Goal: Navigation & Orientation: Find specific page/section

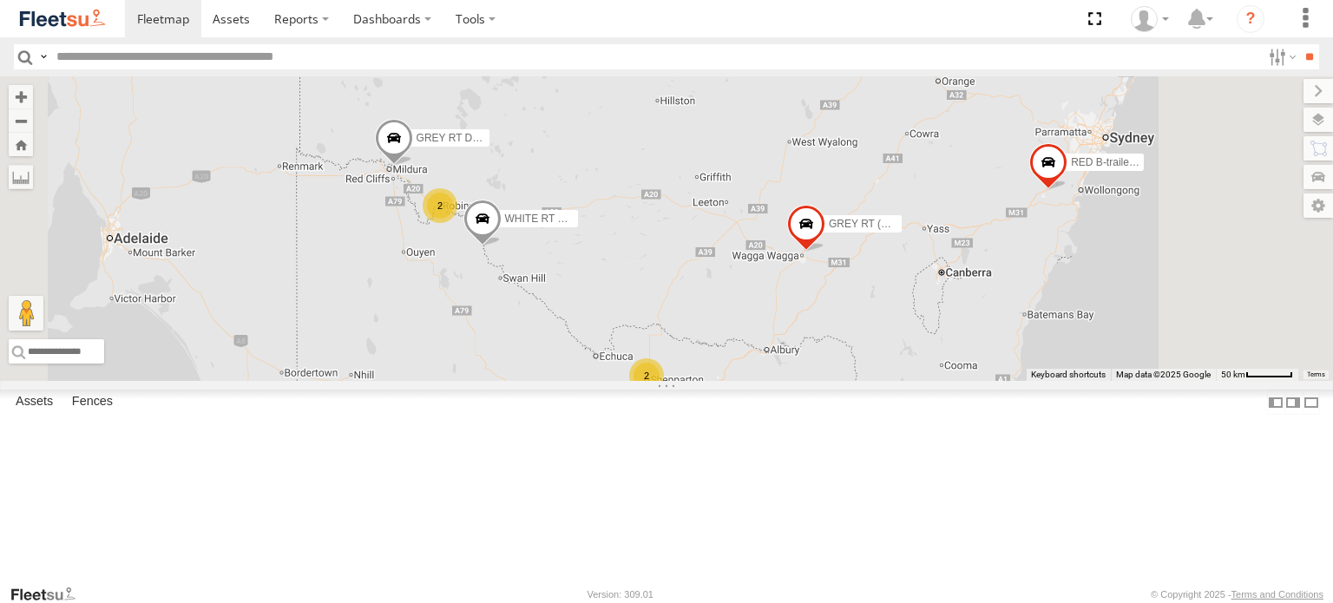
drag, startPoint x: 927, startPoint y: 410, endPoint x: 862, endPoint y: 384, distance: 70.1
click at [862, 381] on div "Kruger A-trailer 96948S RED B-trailer 41ft RT GREEN BD (A) GREY RT (B) 13.72m G…" at bounding box center [666, 228] width 1333 height 305
click at [890, 334] on div "Kruger A-trailer 96948S RED B-trailer 41ft RT GREEN BD (A) GREY RT (B) 13.72m G…" at bounding box center [666, 228] width 1333 height 305
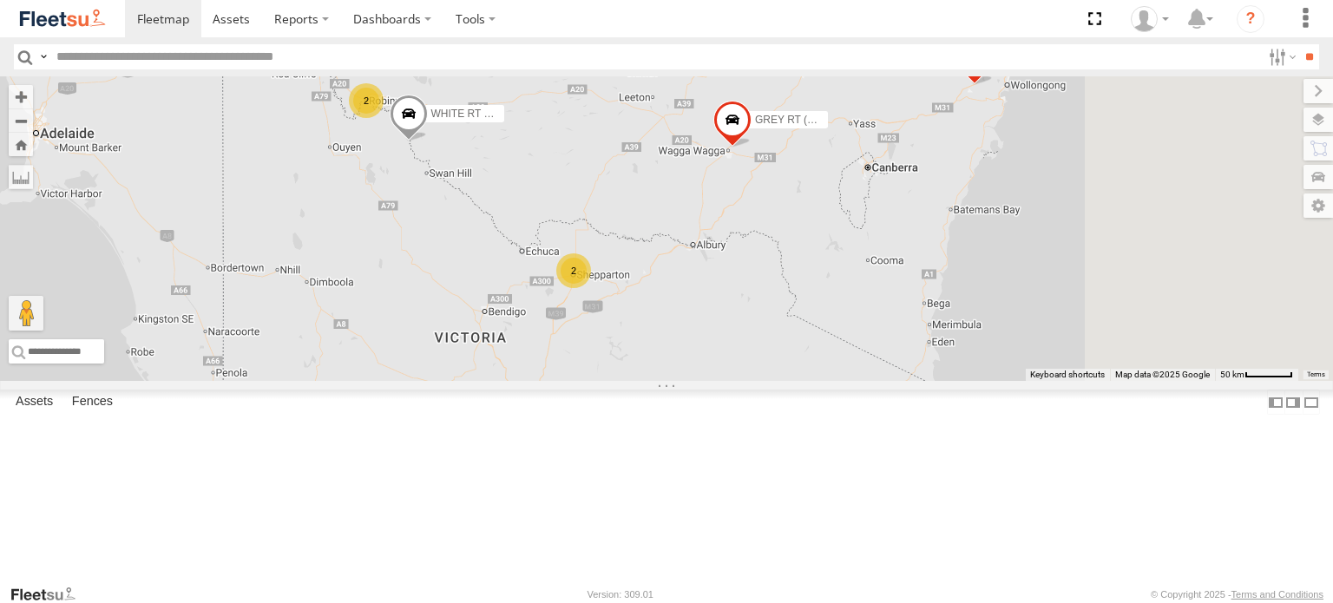
drag, startPoint x: 877, startPoint y: 164, endPoint x: 833, endPoint y: 146, distance: 47.9
click at [832, 142] on div "Kruger A-trailer 96948S RED B-trailer 41ft RT GREEN BD (A) GREY RT (B) 13.72m G…" at bounding box center [666, 228] width 1333 height 305
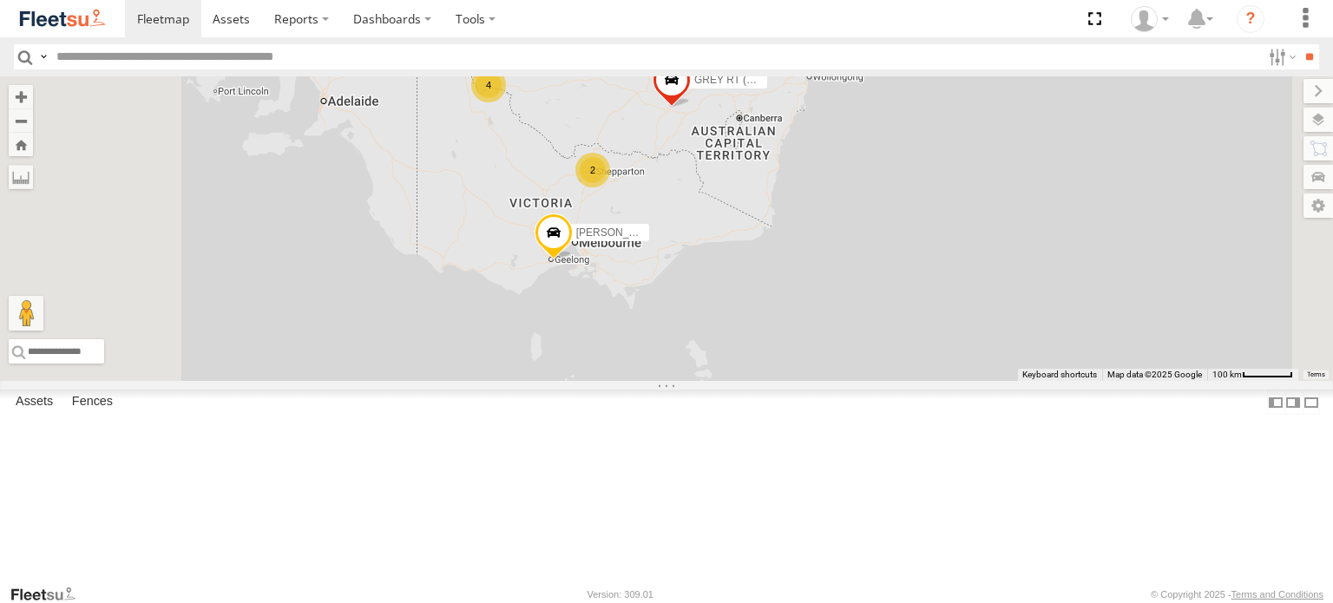
scroll to position [160, 0]
click at [0, 0] on div "[PERSON_NAME] RED (A Trailer)" at bounding box center [0, 0] width 0 height 0
click at [0, 0] on div "GREY RT (B) 13.72m" at bounding box center [0, 0] width 0 height 0
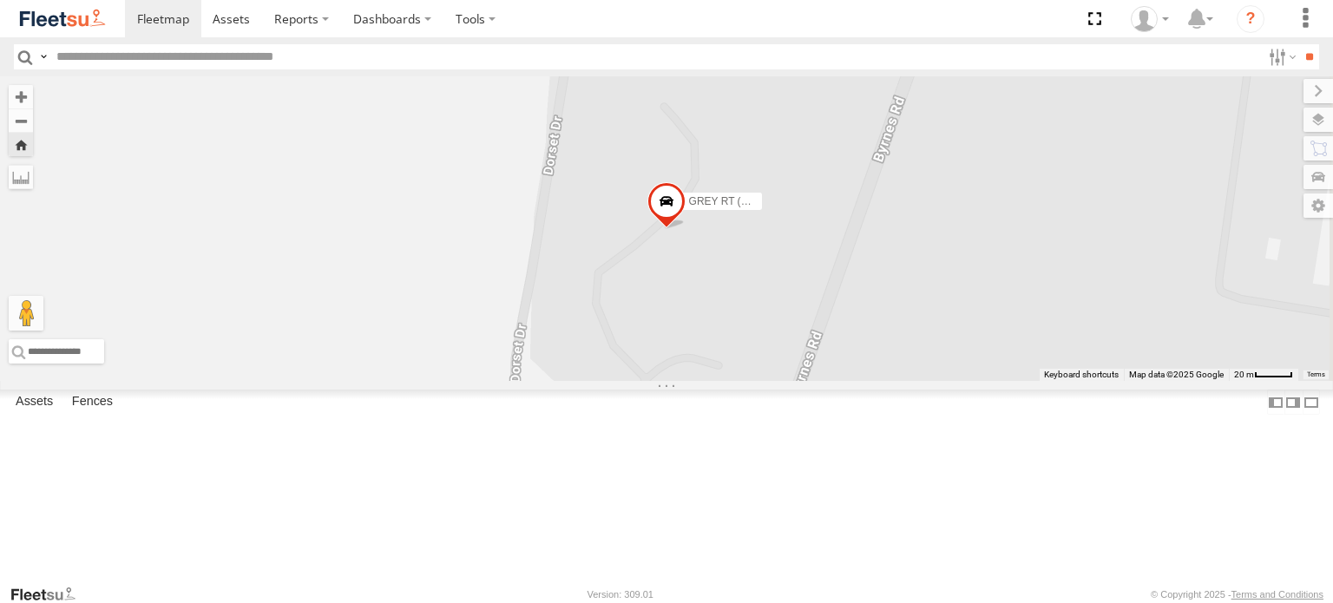
click at [789, 207] on span "GREY RT (B) 13.72m" at bounding box center [739, 201] width 100 height 12
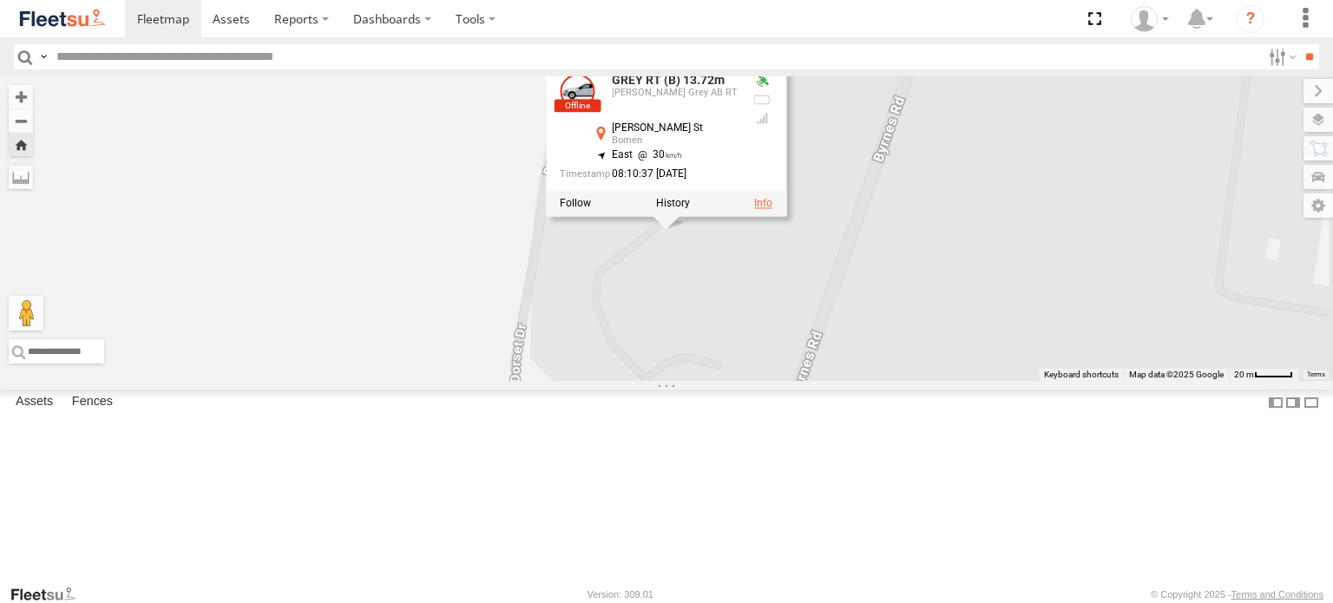
click at [772, 209] on link at bounding box center [763, 203] width 18 height 12
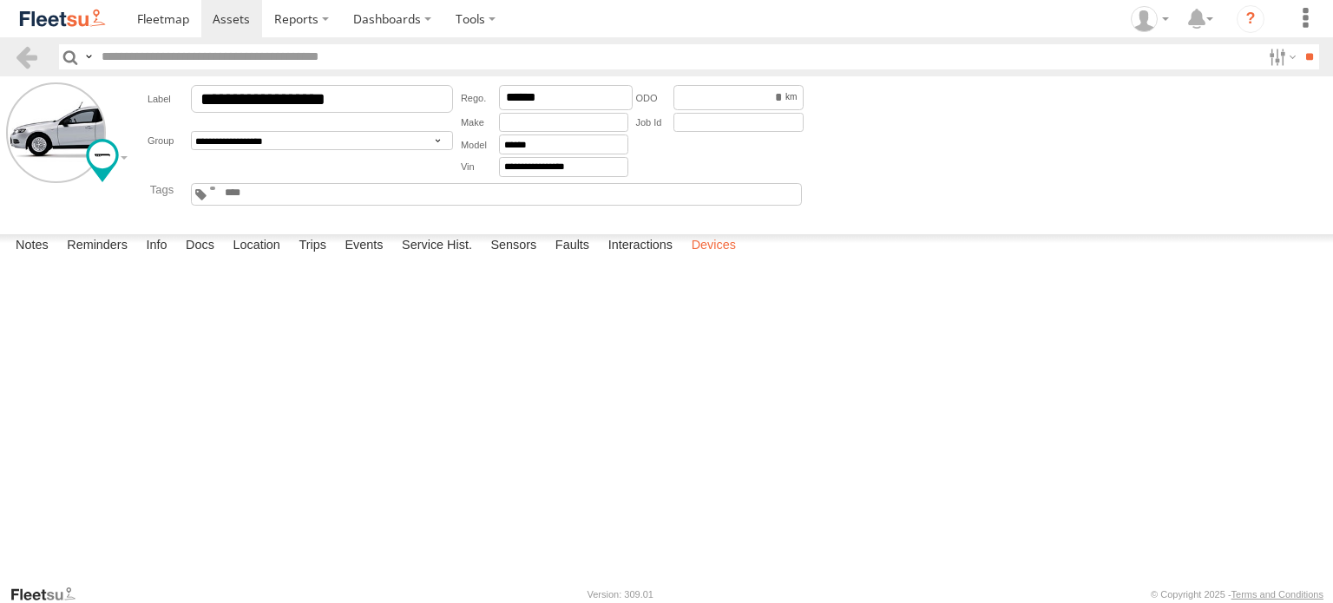
click at [719, 259] on label "Devices" at bounding box center [714, 246] width 62 height 24
click at [156, 21] on span at bounding box center [163, 18] width 52 height 16
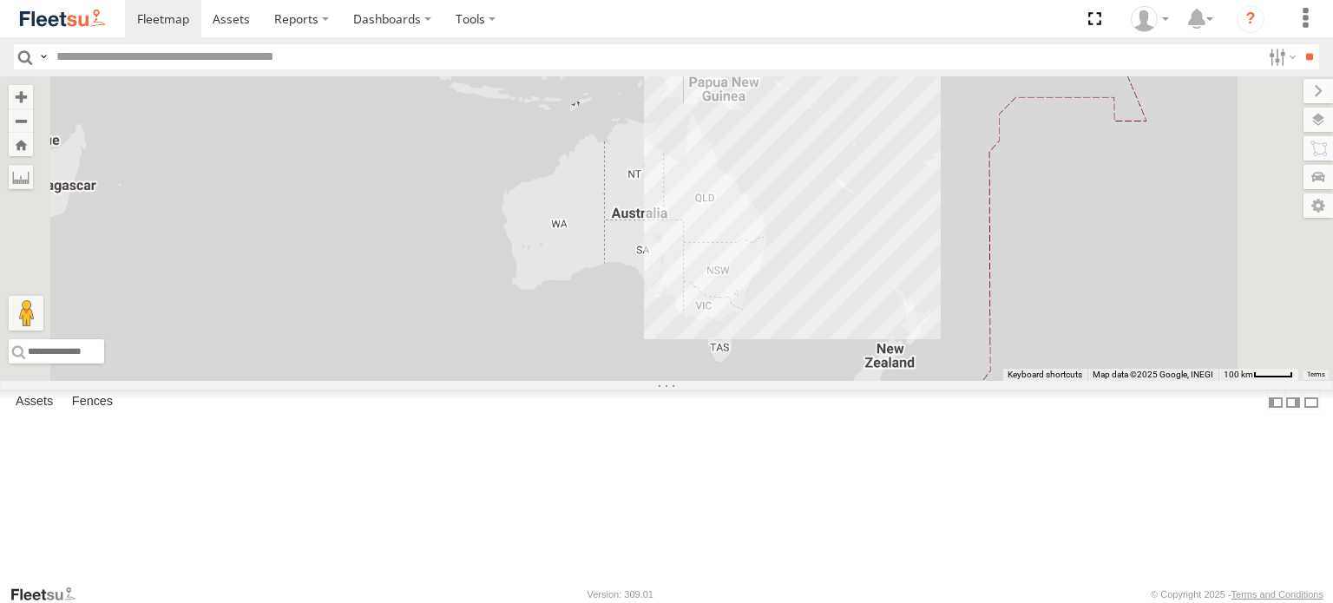
scroll to position [160, 0]
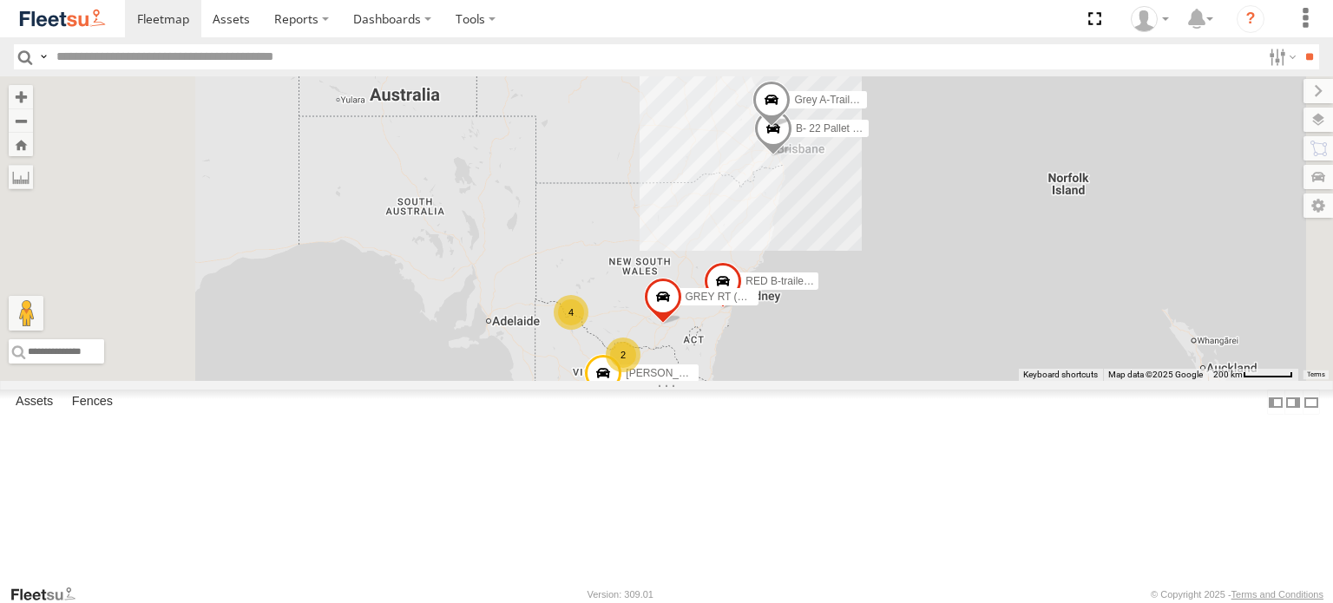
click at [0, 0] on div "RED B-trailer 41ft RT" at bounding box center [0, 0] width 0 height 0
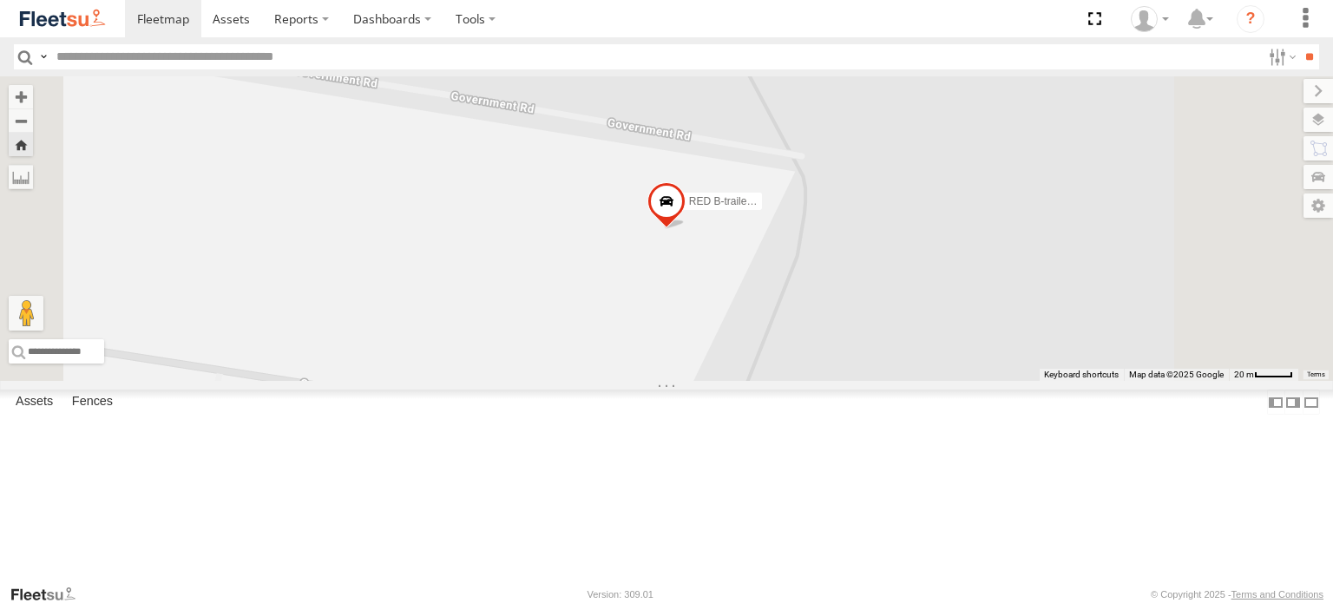
click at [787, 207] on span "RED B-trailer 41ft RT" at bounding box center [738, 200] width 98 height 12
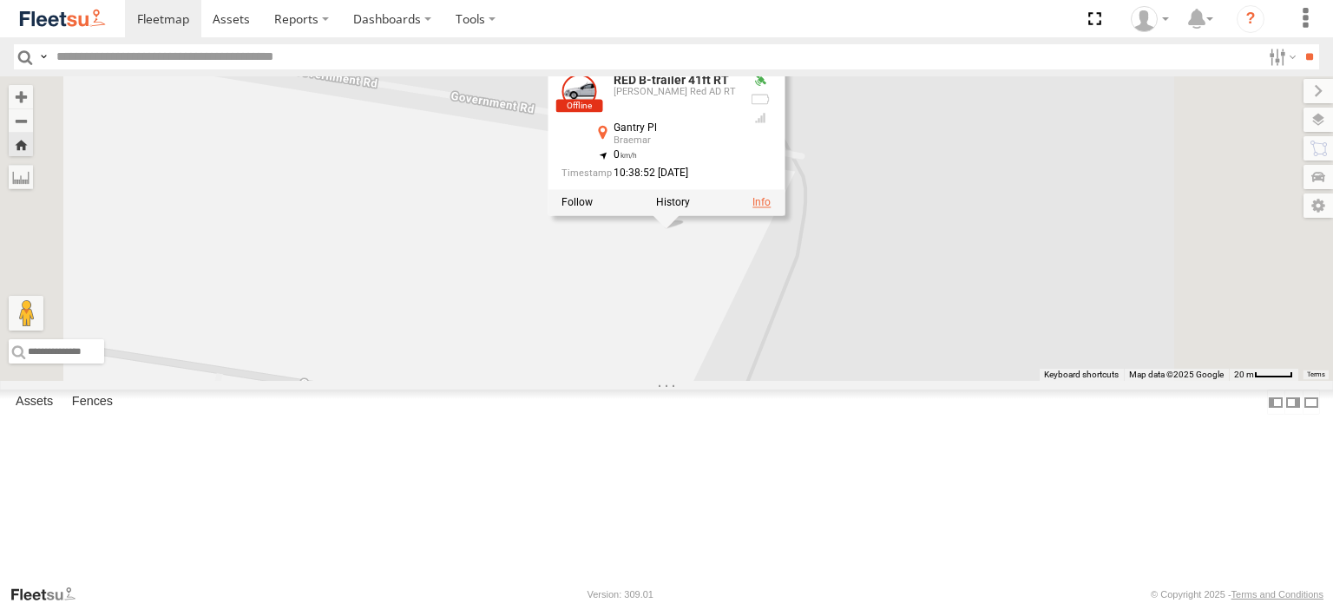
click at [771, 208] on link at bounding box center [761, 202] width 18 height 12
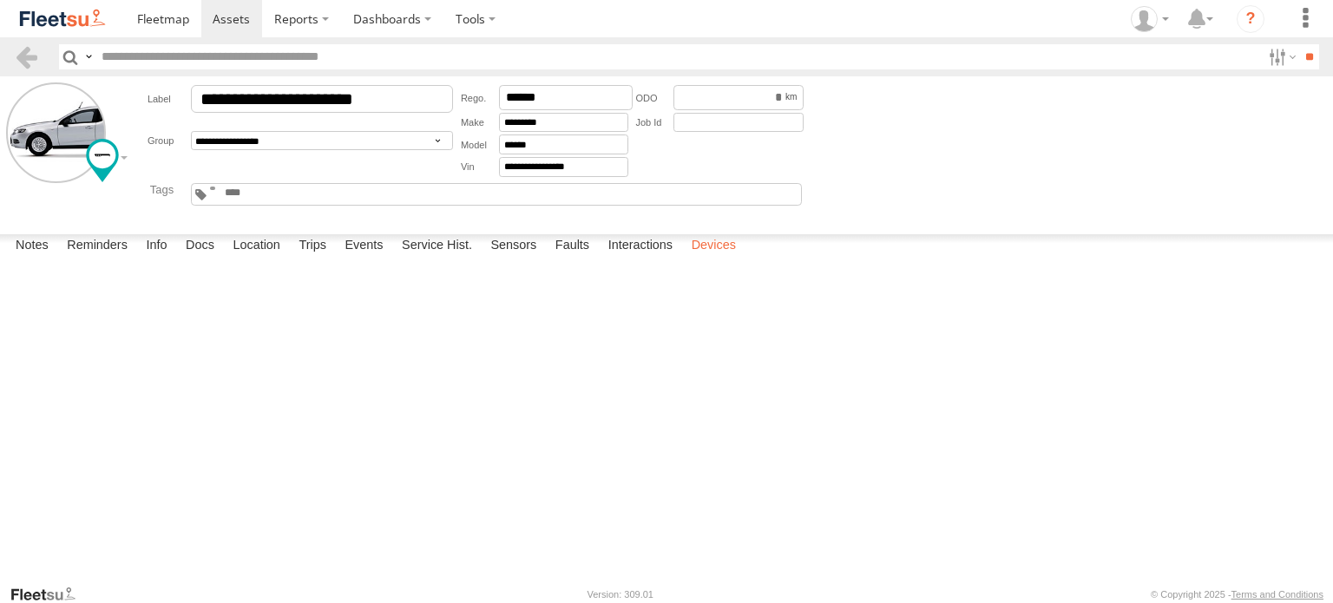
click at [725, 259] on label "Devices" at bounding box center [714, 246] width 62 height 24
click at [72, 16] on img at bounding box center [62, 18] width 90 height 23
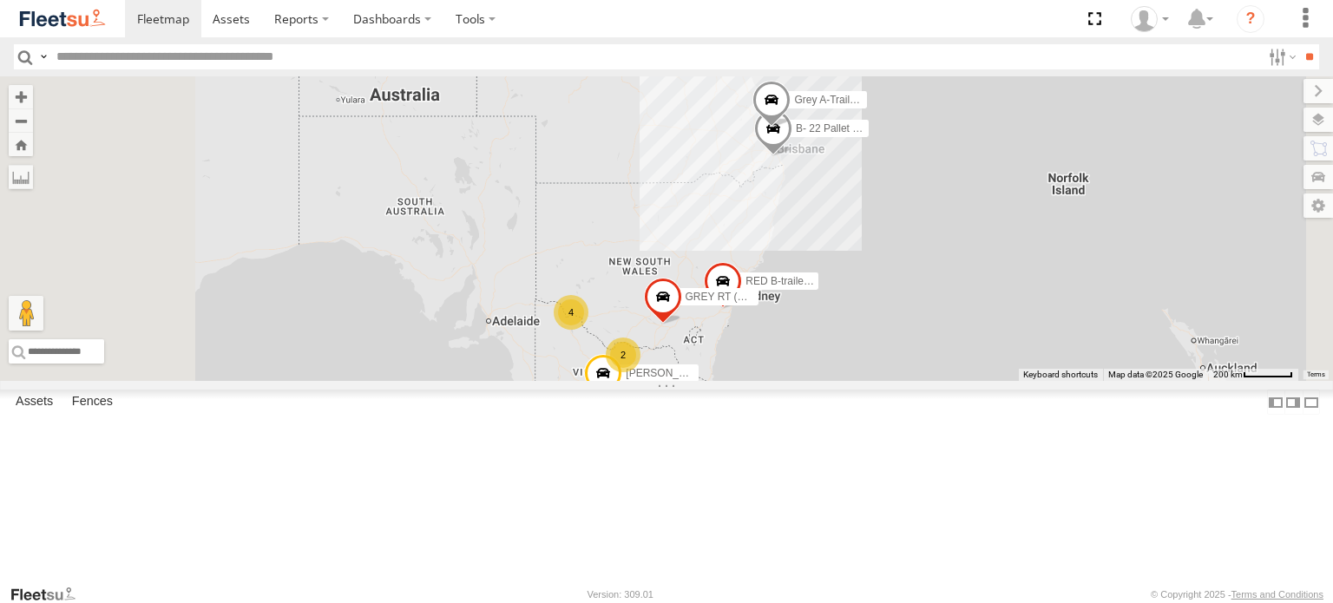
scroll to position [160, 0]
click at [0, 0] on div "[PERSON_NAME] A-trailer 96948S" at bounding box center [0, 0] width 0 height 0
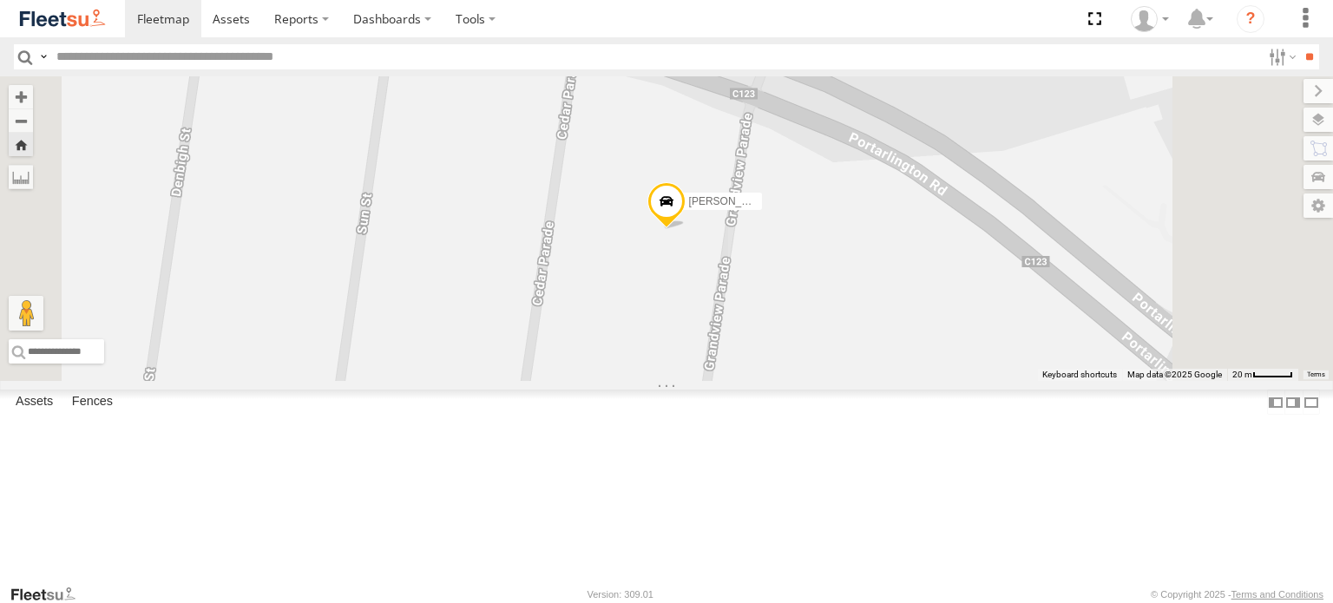
click at [852, 207] on span "[PERSON_NAME] A-trailer 96948S" at bounding box center [770, 201] width 163 height 12
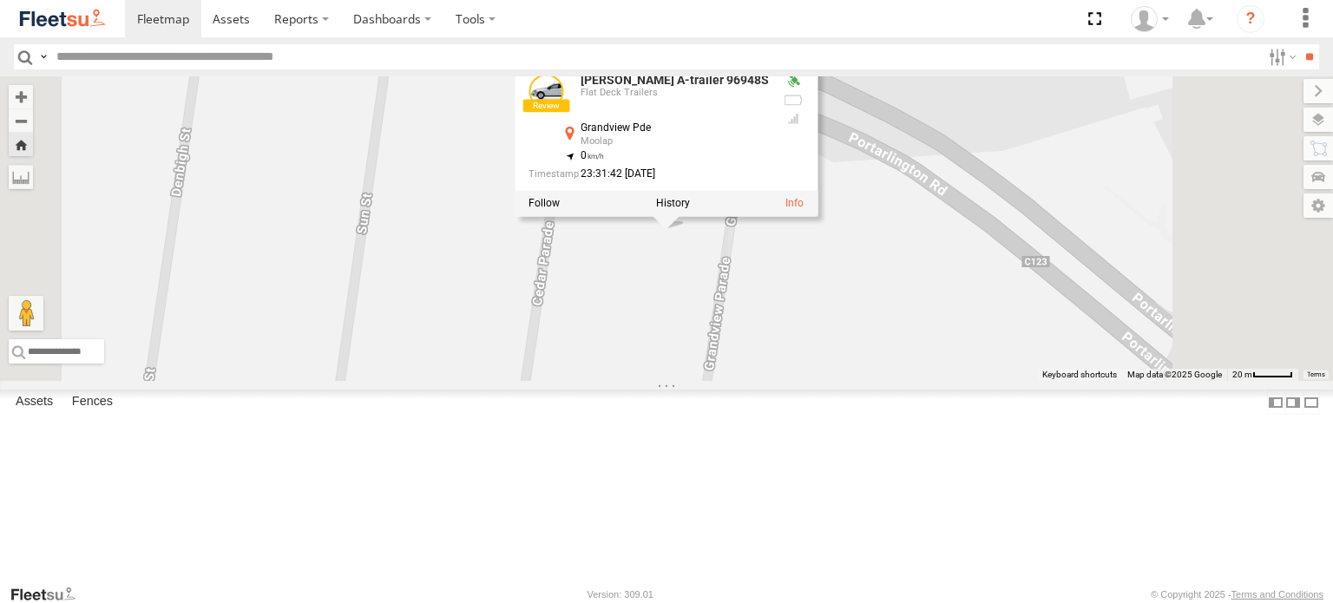
click at [817, 216] on div at bounding box center [666, 203] width 303 height 26
click at [804, 209] on link at bounding box center [794, 203] width 18 height 12
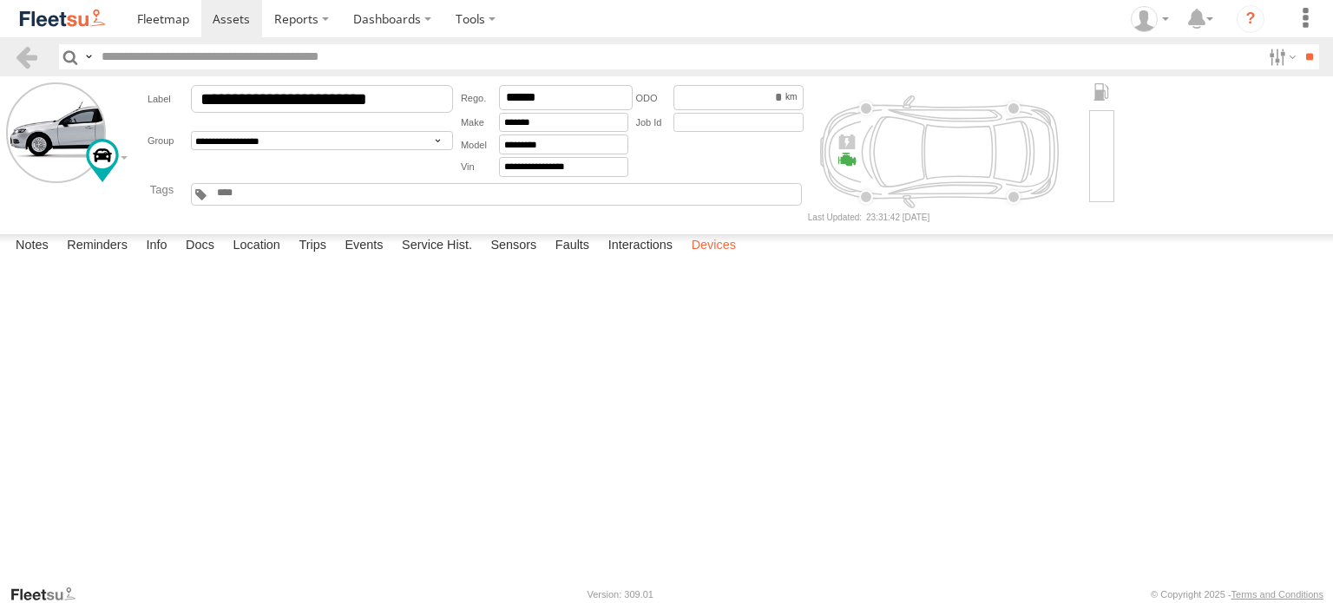
click at [714, 259] on label "Devices" at bounding box center [714, 246] width 62 height 24
click at [167, 17] on span at bounding box center [163, 18] width 52 height 16
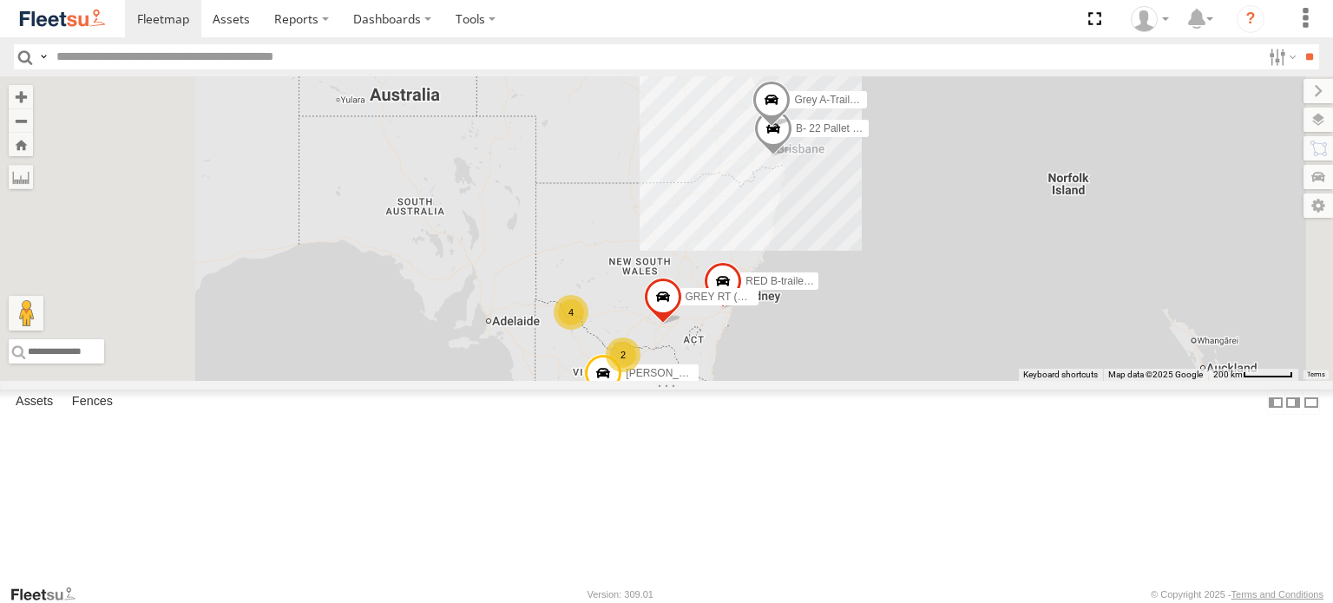
scroll to position [160, 0]
click at [0, 0] on div "A- trailer Pins [PERSON_NAME]" at bounding box center [0, 0] width 0 height 0
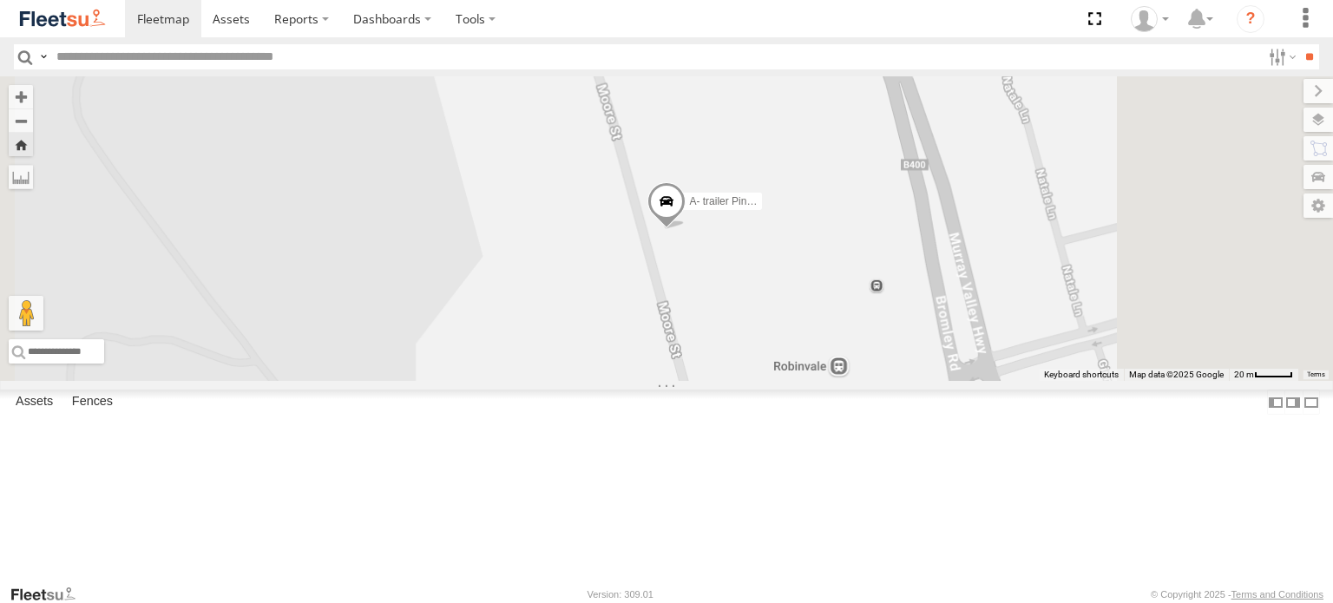
click at [840, 207] on span "A- trailer Pins [PERSON_NAME]" at bounding box center [764, 201] width 151 height 12
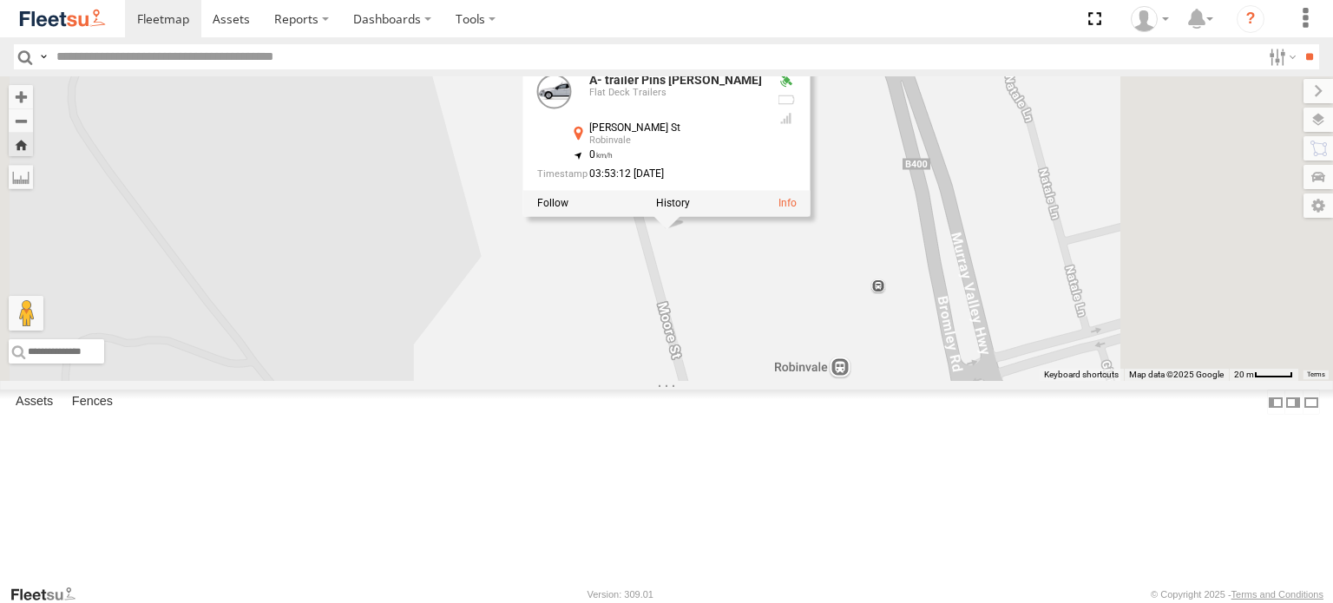
click at [811, 216] on div at bounding box center [666, 203] width 287 height 26
click at [797, 209] on link at bounding box center [787, 203] width 18 height 12
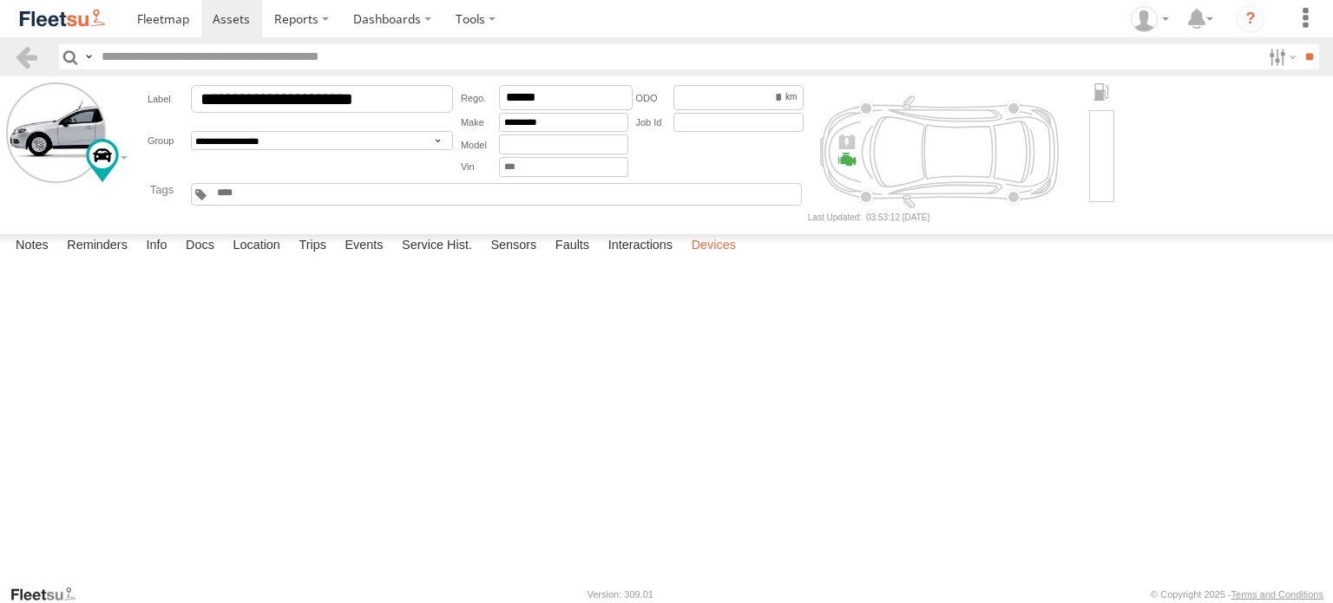
click at [732, 259] on label "Devices" at bounding box center [714, 246] width 62 height 24
click at [156, 12] on span at bounding box center [163, 18] width 52 height 16
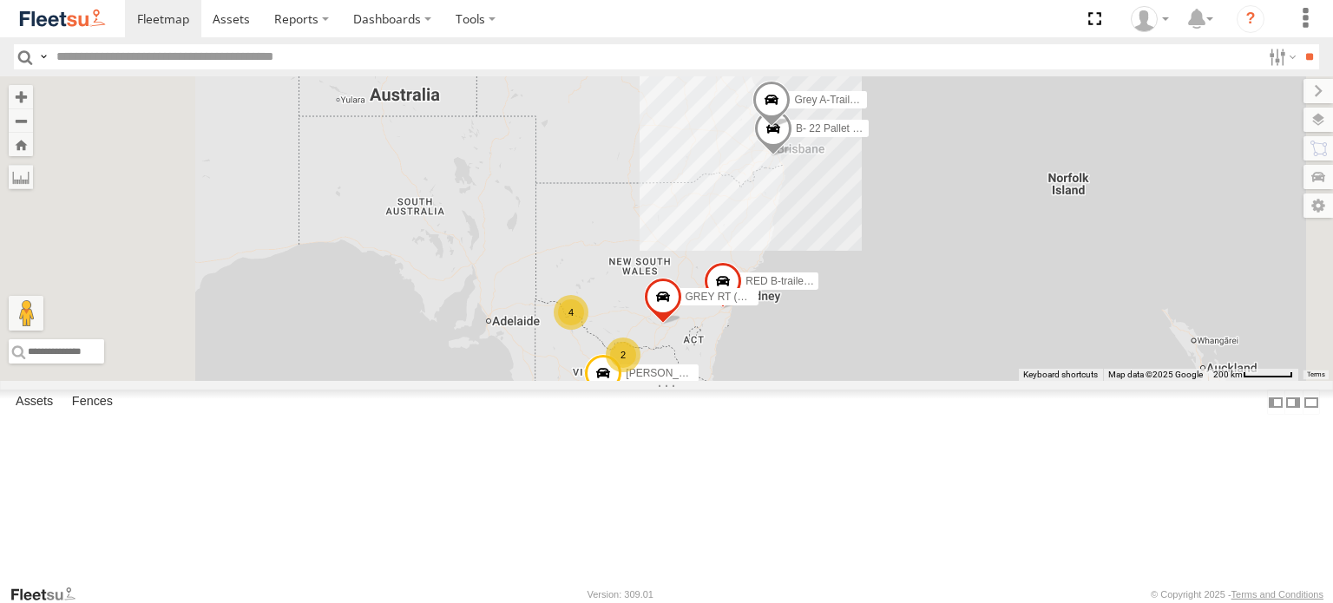
scroll to position [87, 0]
click at [0, 0] on div "B- 22 Pallet RED BARKER" at bounding box center [0, 0] width 0 height 0
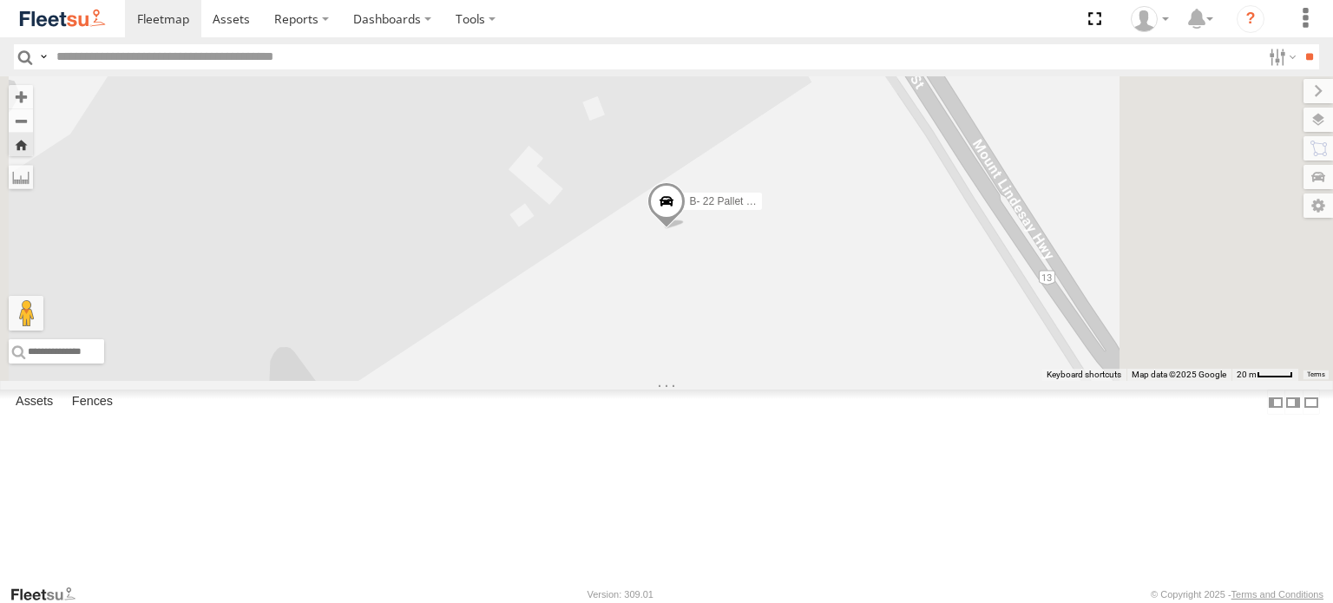
click at [686, 229] on span at bounding box center [666, 205] width 38 height 47
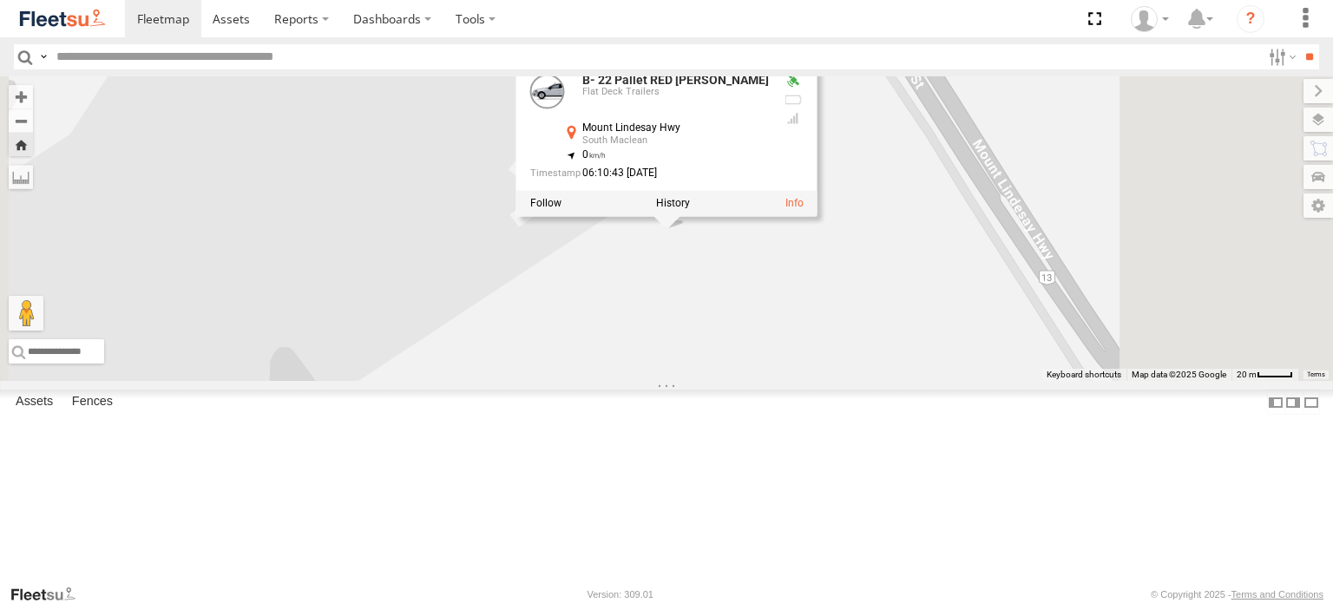
click at [817, 216] on div at bounding box center [666, 203] width 301 height 26
click at [804, 209] on link at bounding box center [794, 203] width 18 height 12
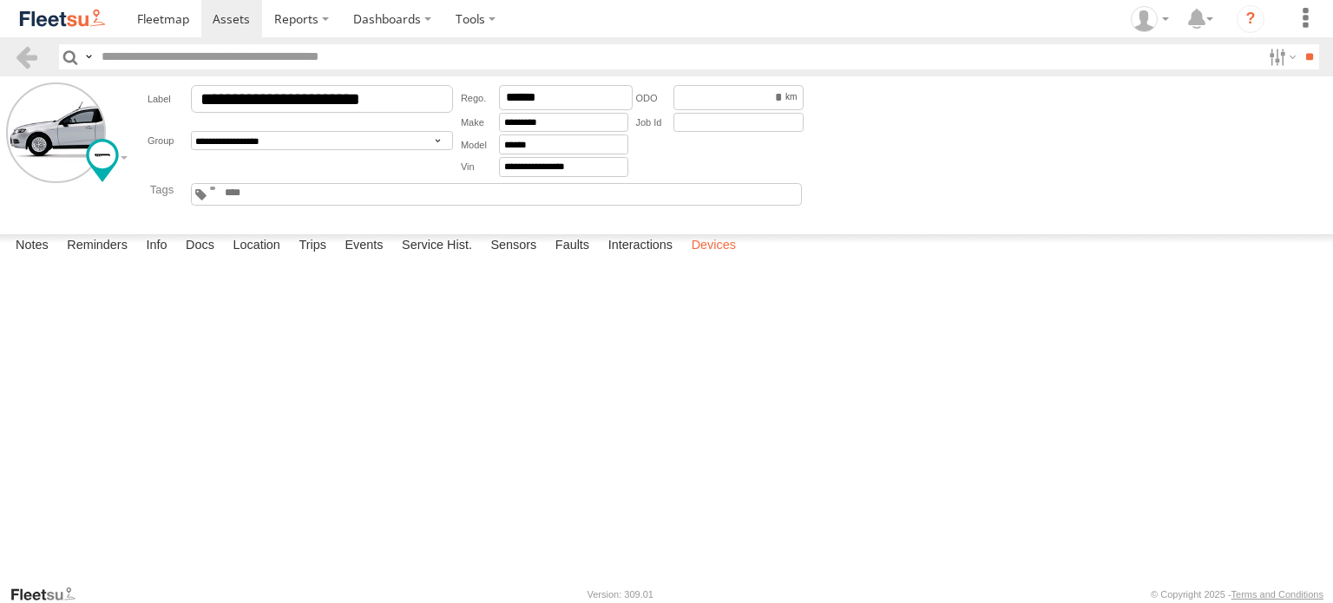
click at [728, 259] on label "Devices" at bounding box center [714, 246] width 62 height 24
click at [165, 20] on span at bounding box center [163, 18] width 52 height 16
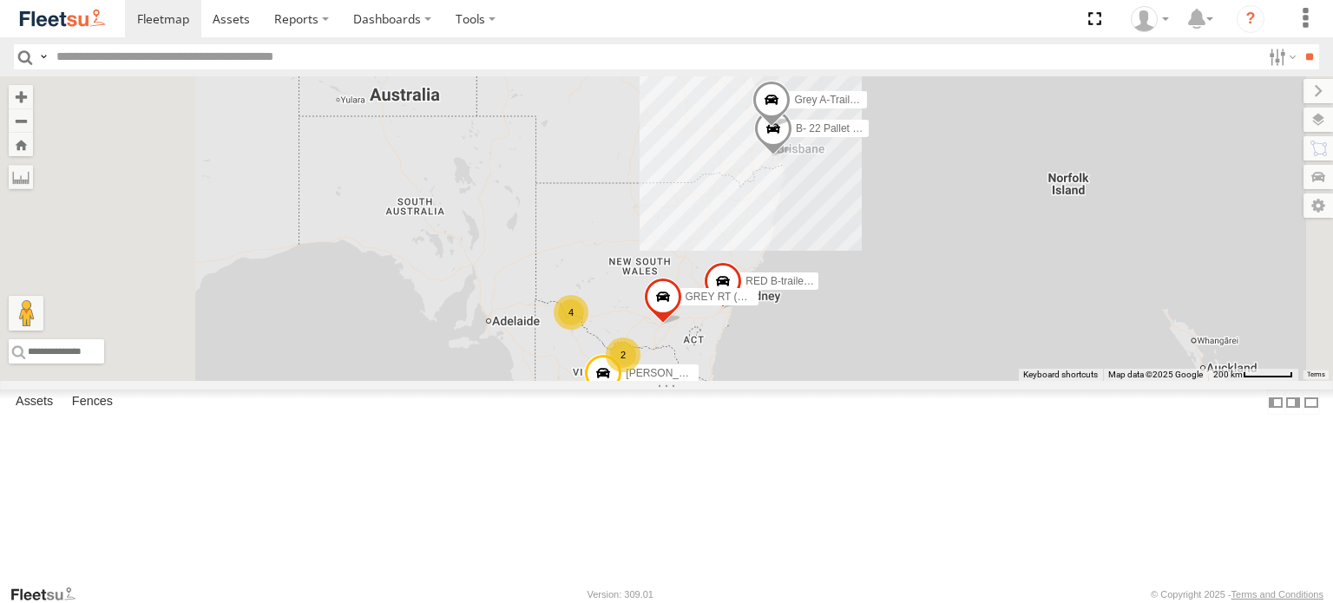
click at [0, 0] on div "GREEN BD (A)" at bounding box center [0, 0] width 0 height 0
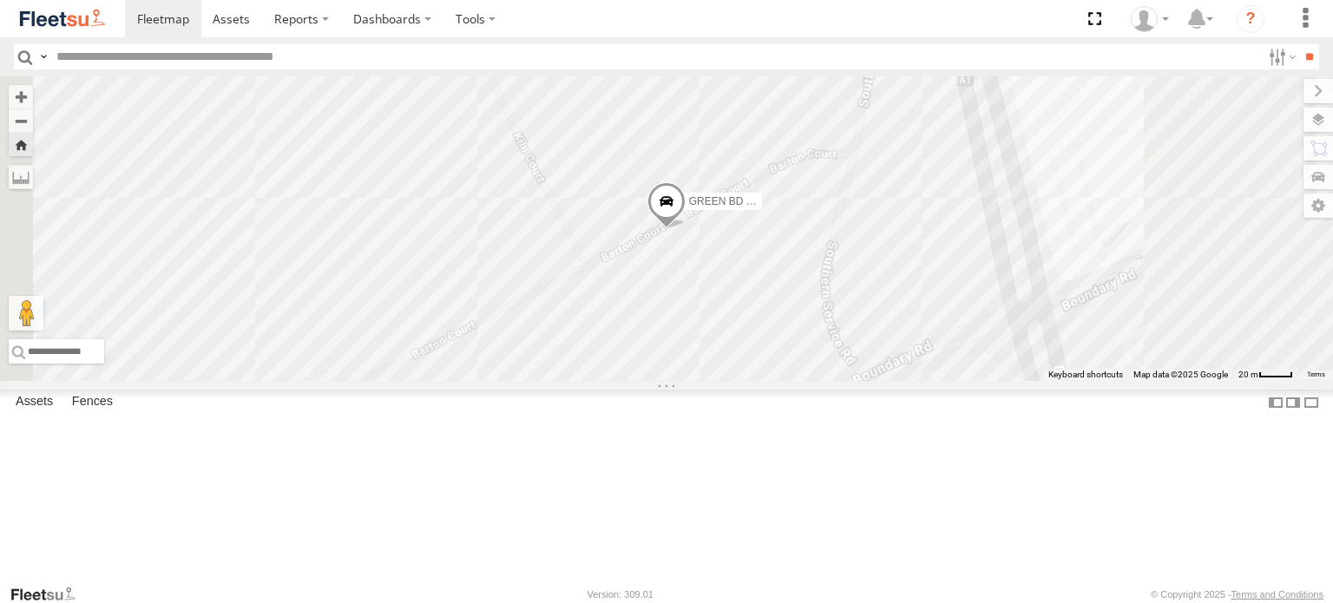
drag, startPoint x: 425, startPoint y: 192, endPoint x: 423, endPoint y: 167, distance: 25.3
click at [0, 0] on div "A-Trailer 10 pallet GREY Flat Deck Trailers Moore St Robinvale -34.58403 142.76…" at bounding box center [0, 0] width 0 height 0
click at [244, 18] on span at bounding box center [231, 18] width 37 height 16
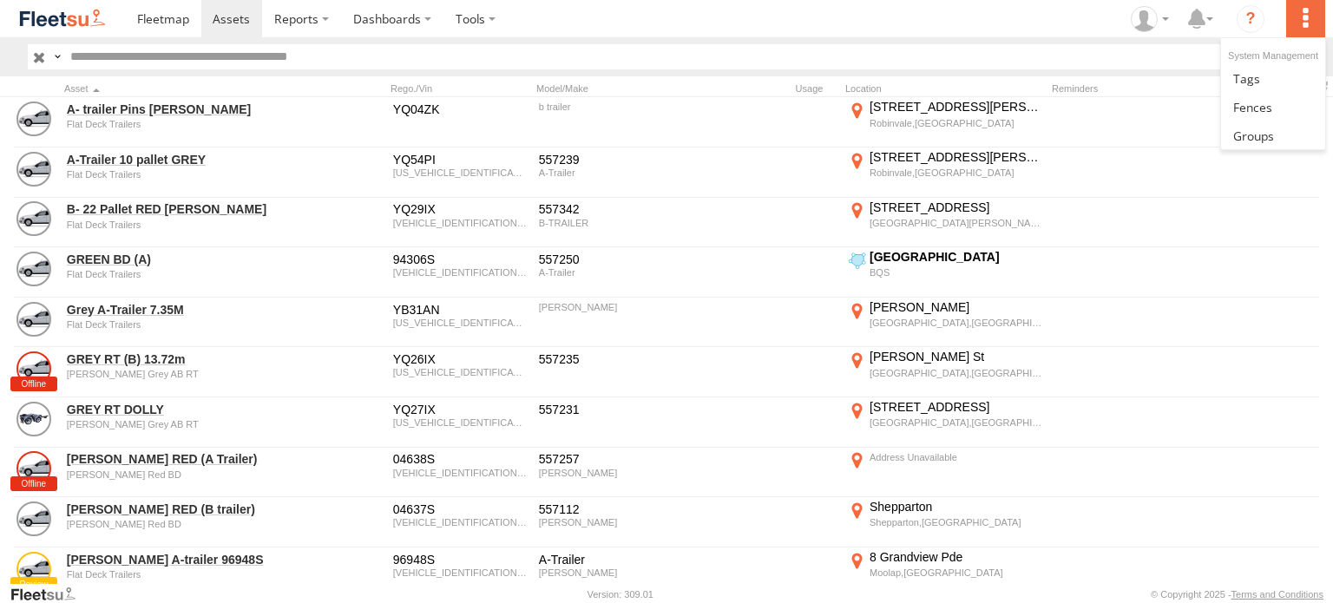
click at [1312, 23] on label at bounding box center [1305, 18] width 38 height 37
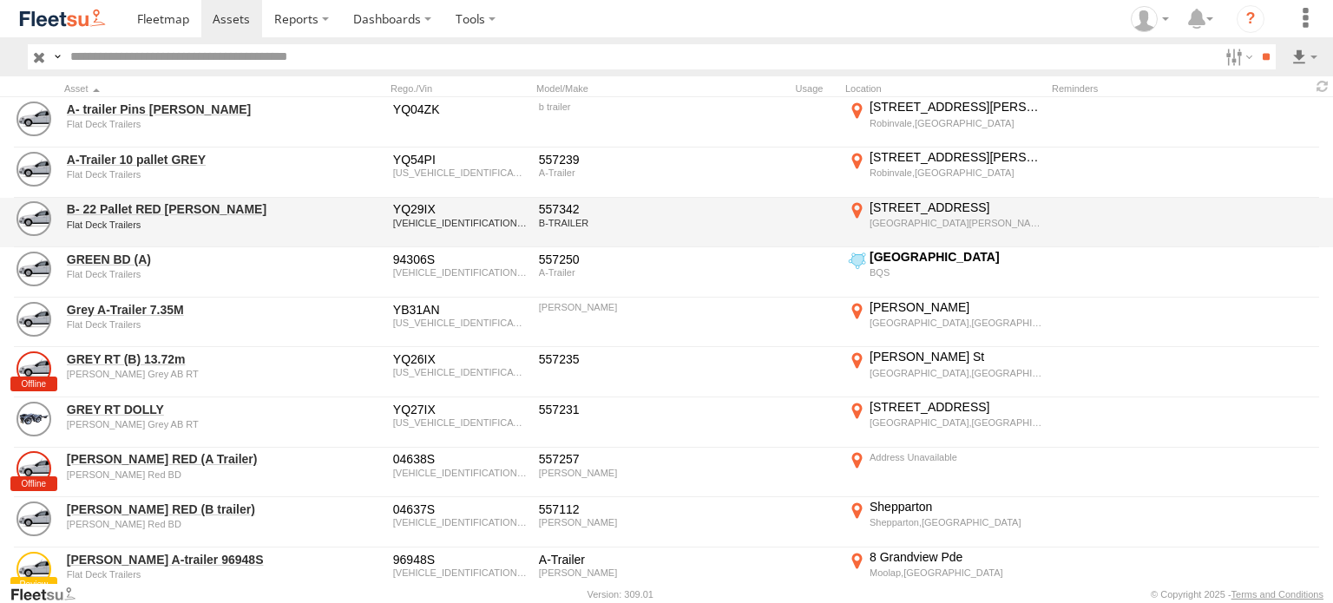
click at [1180, 220] on div at bounding box center [1185, 223] width 267 height 47
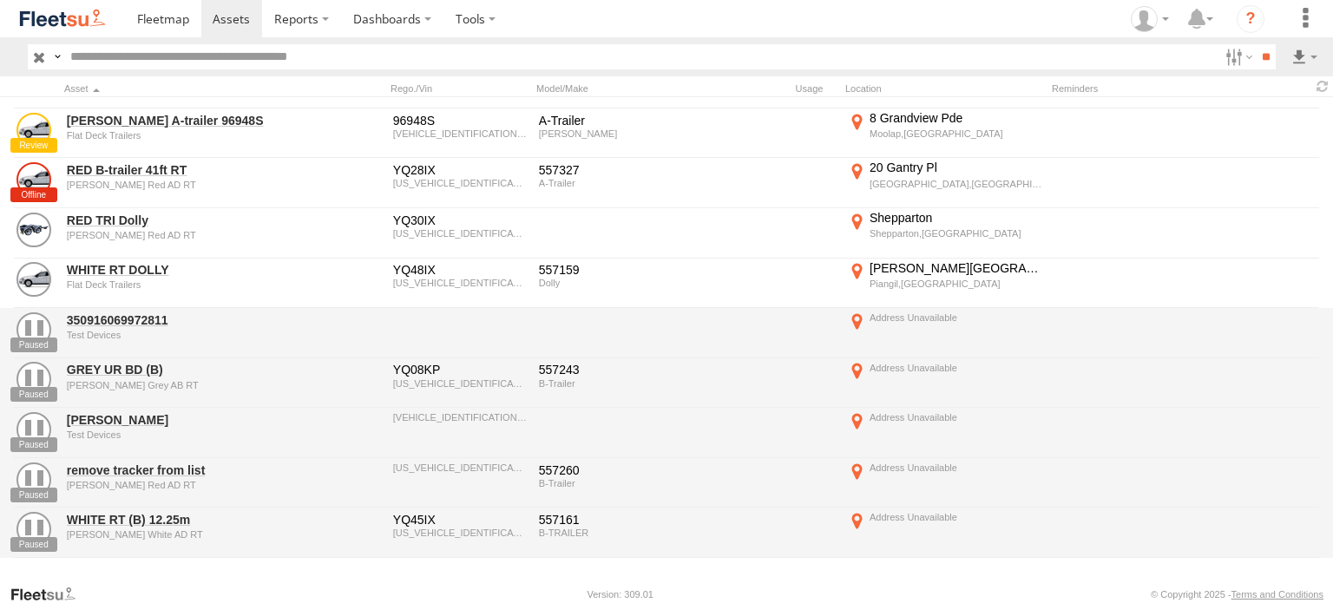
scroll to position [520, 0]
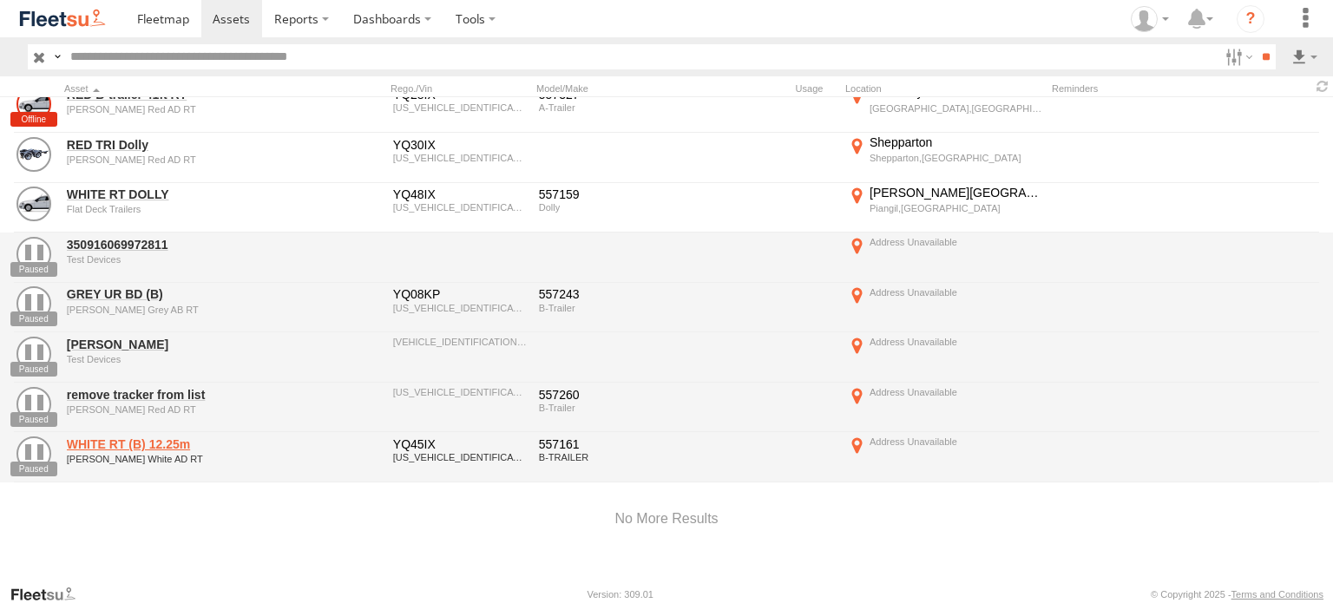
click at [125, 436] on link "WHITE RT (B) 12.25m" at bounding box center [186, 444] width 238 height 16
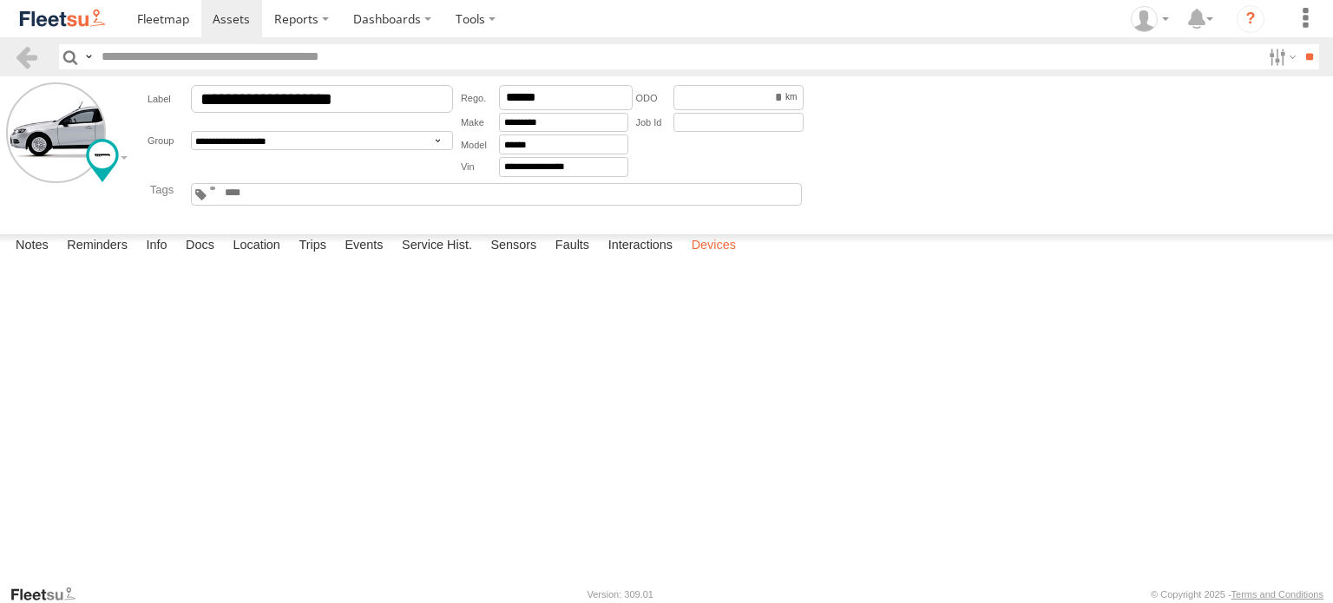
click at [725, 259] on label "Devices" at bounding box center [714, 246] width 62 height 24
click at [712, 259] on label "Devices" at bounding box center [714, 246] width 62 height 24
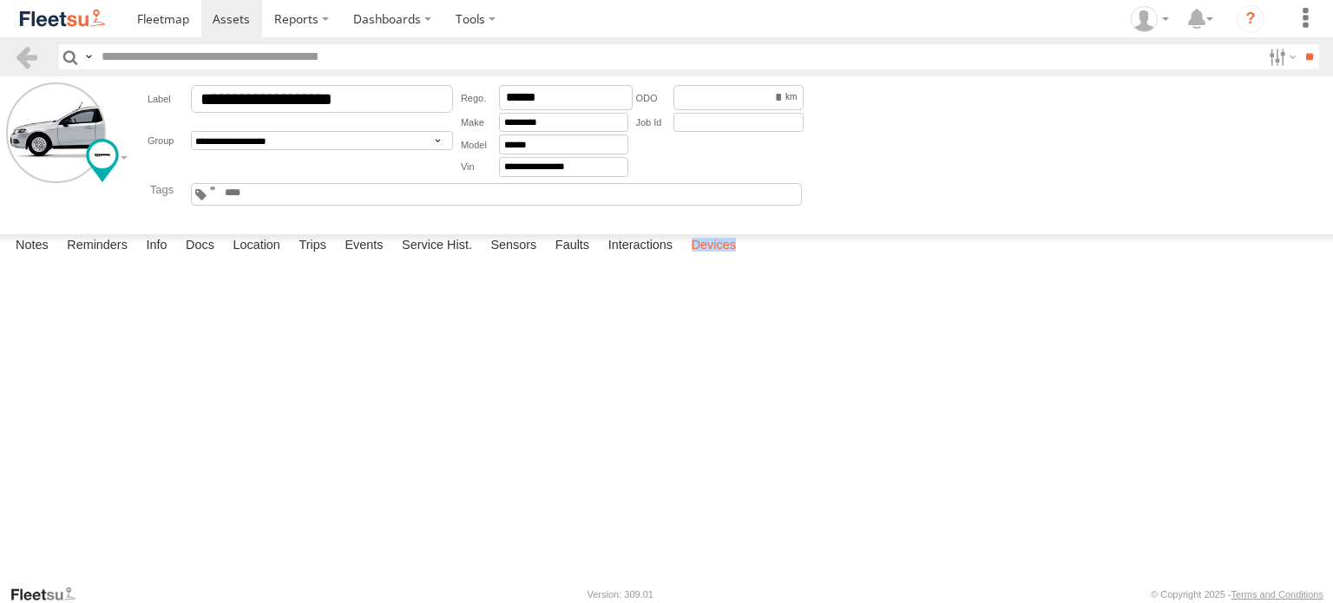
click at [715, 259] on label "Devices" at bounding box center [714, 246] width 62 height 24
click at [716, 259] on label "Devices" at bounding box center [714, 246] width 62 height 24
click at [717, 259] on label "Devices" at bounding box center [714, 246] width 62 height 24
click at [158, 16] on span at bounding box center [163, 18] width 52 height 16
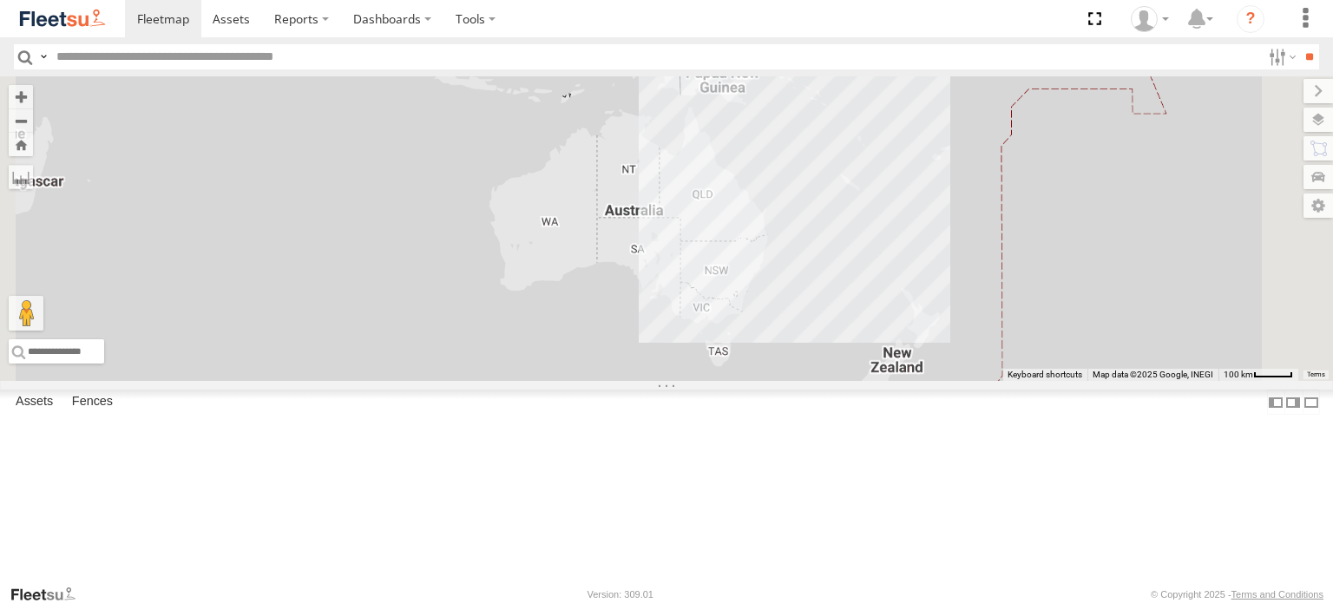
scroll to position [160, 0]
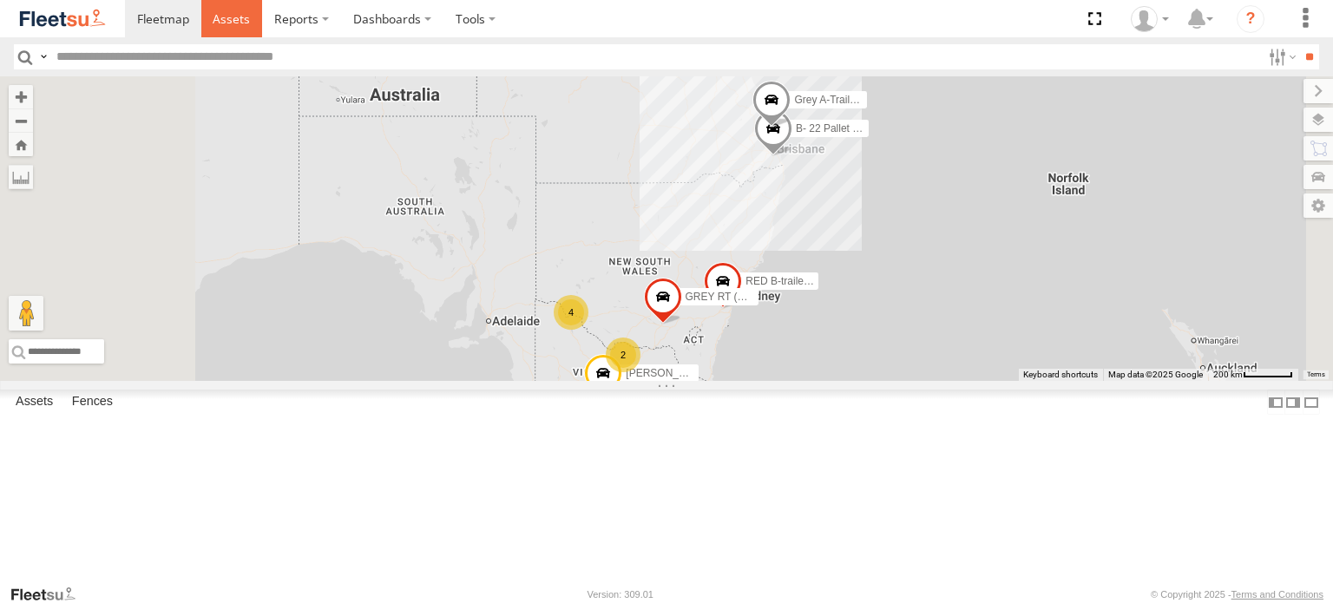
click at [235, 22] on span at bounding box center [231, 18] width 37 height 16
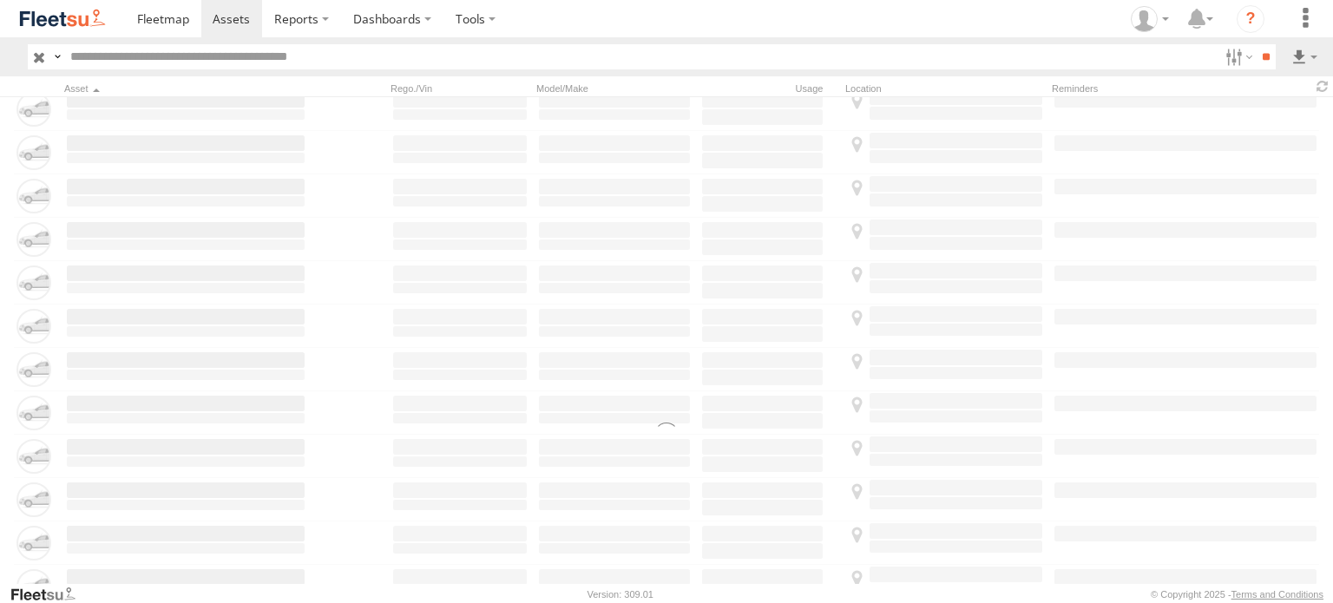
scroll to position [520, 0]
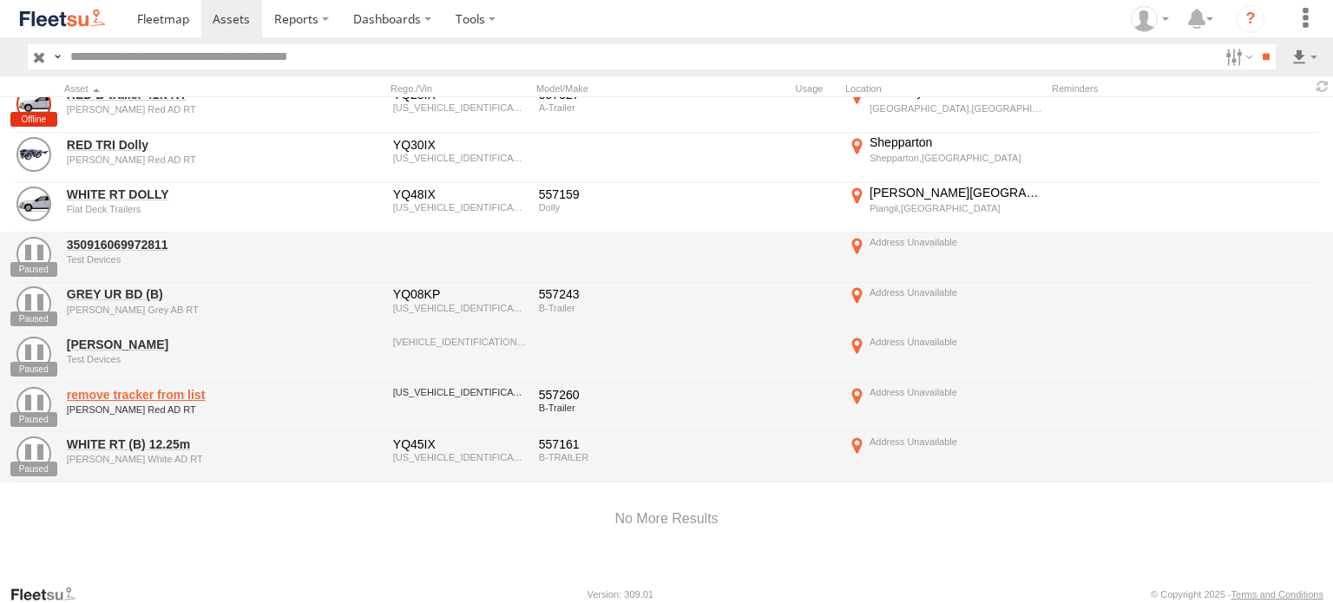
click at [146, 387] on link "remove tracker from list" at bounding box center [186, 395] width 238 height 16
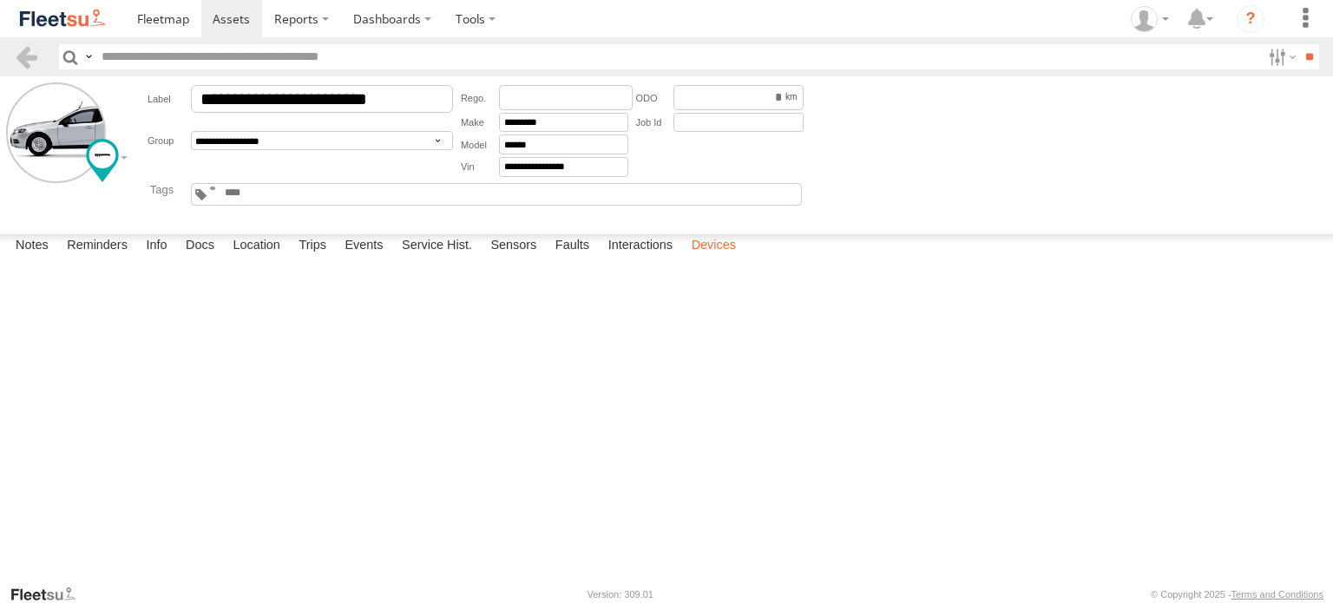
click at [719, 259] on label "Devices" at bounding box center [714, 246] width 62 height 24
click at [157, 7] on link at bounding box center [163, 18] width 76 height 37
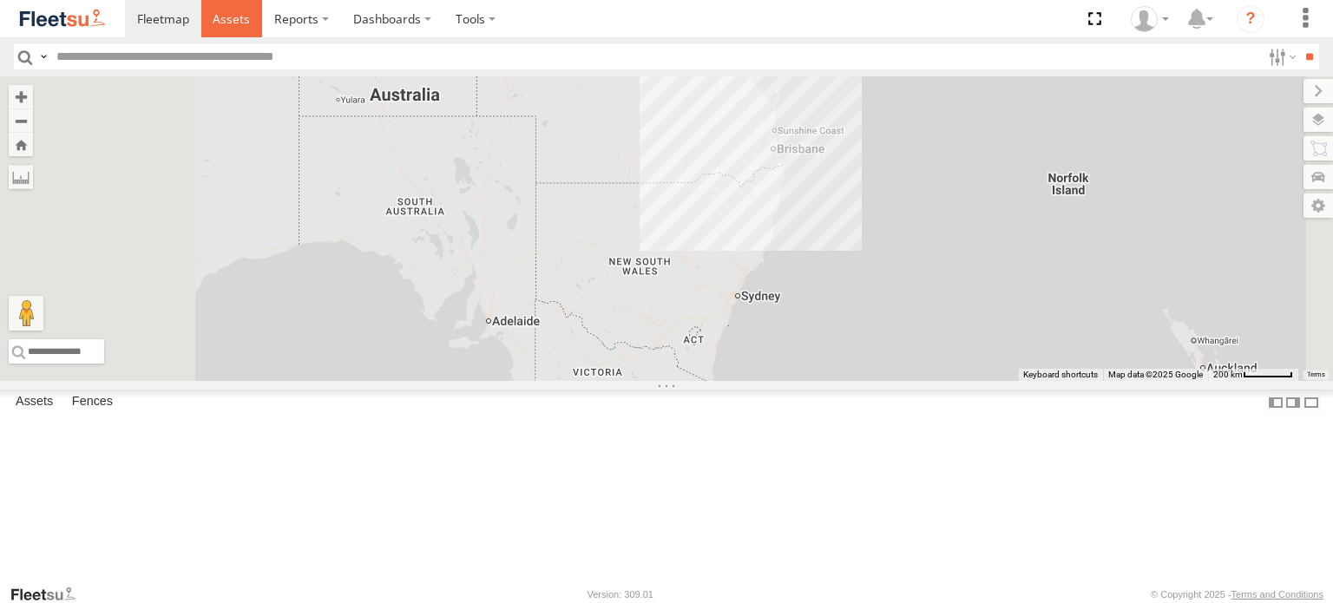
click at [244, 17] on span at bounding box center [231, 18] width 37 height 16
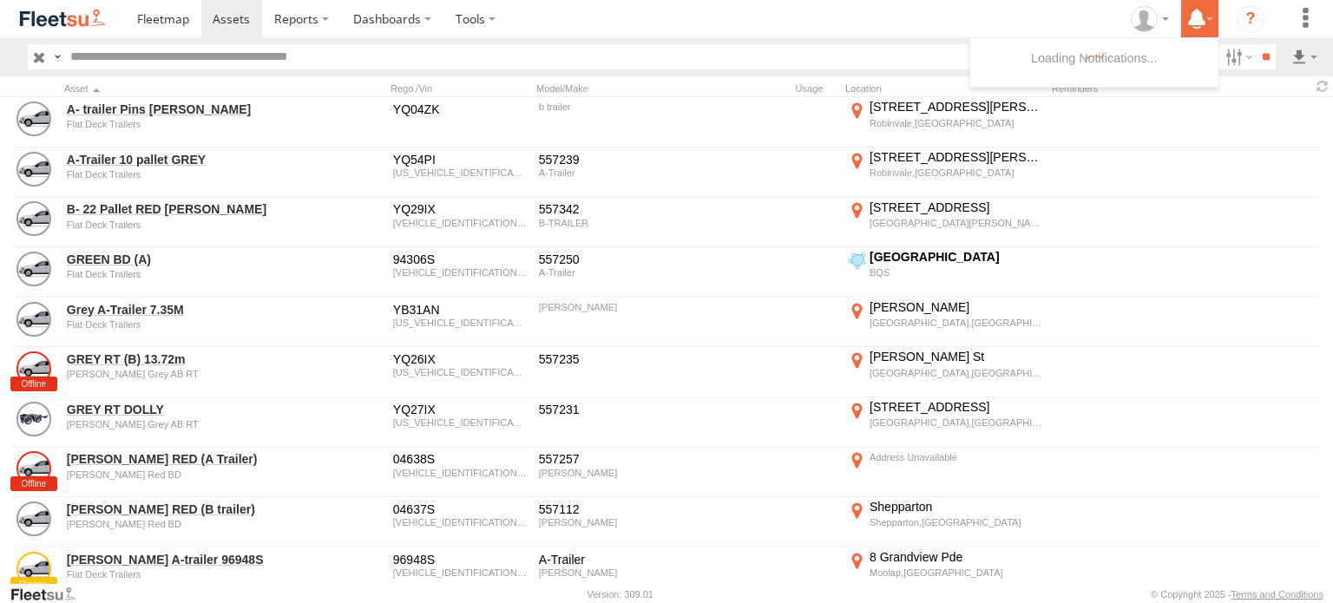
click at [1208, 23] on icon at bounding box center [1196, 19] width 31 height 22
click at [1110, 66] on ul at bounding box center [1094, 62] width 250 height 50
click at [1246, 23] on icon "?" at bounding box center [1251, 19] width 28 height 28
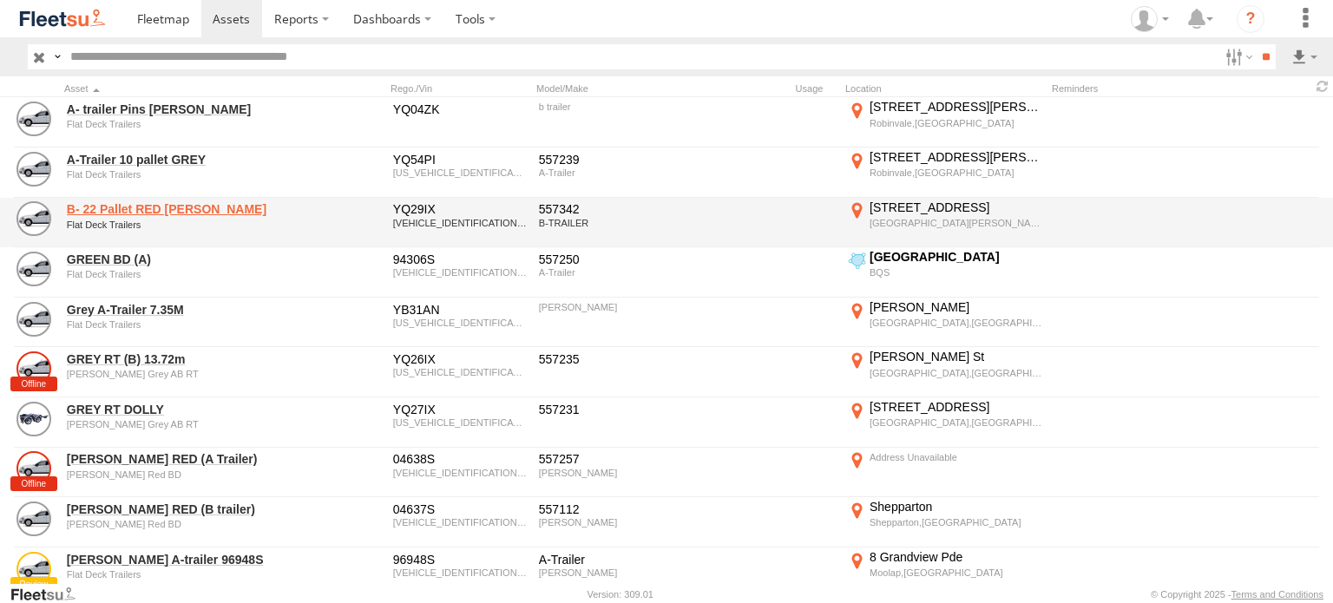
click at [149, 212] on link "B- 22 Pallet RED [PERSON_NAME]" at bounding box center [186, 209] width 238 height 16
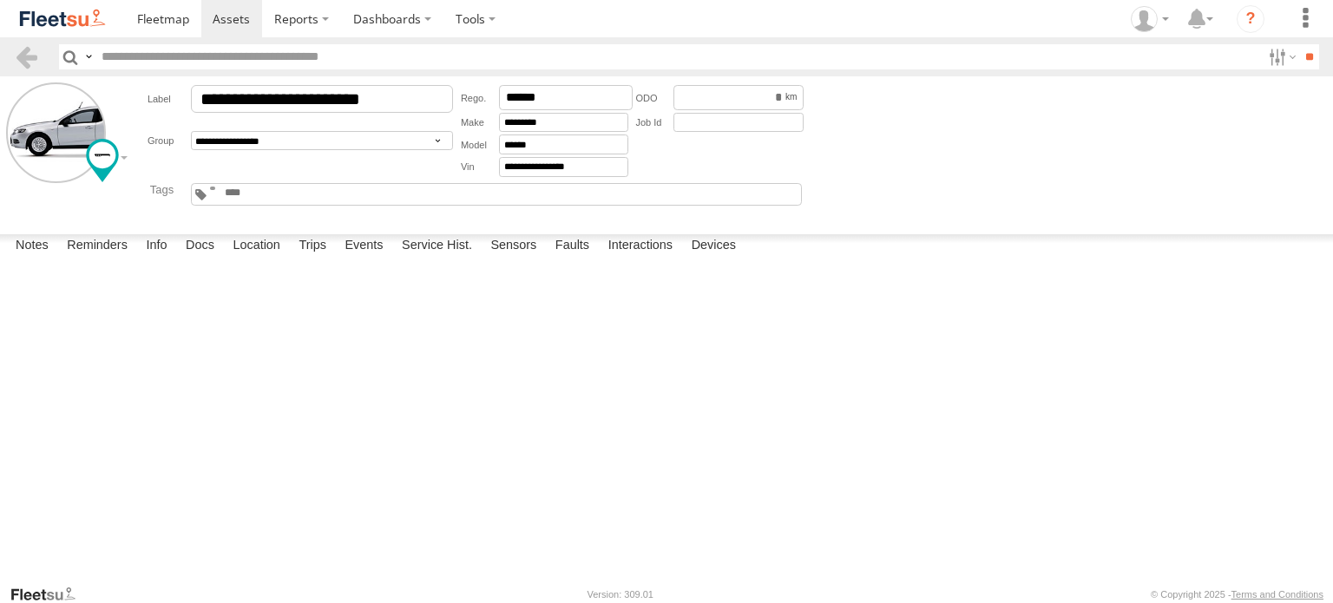
scroll to position [69, 0]
click at [722, 259] on label "Devices" at bounding box center [714, 246] width 62 height 24
click at [172, 26] on span at bounding box center [163, 18] width 52 height 16
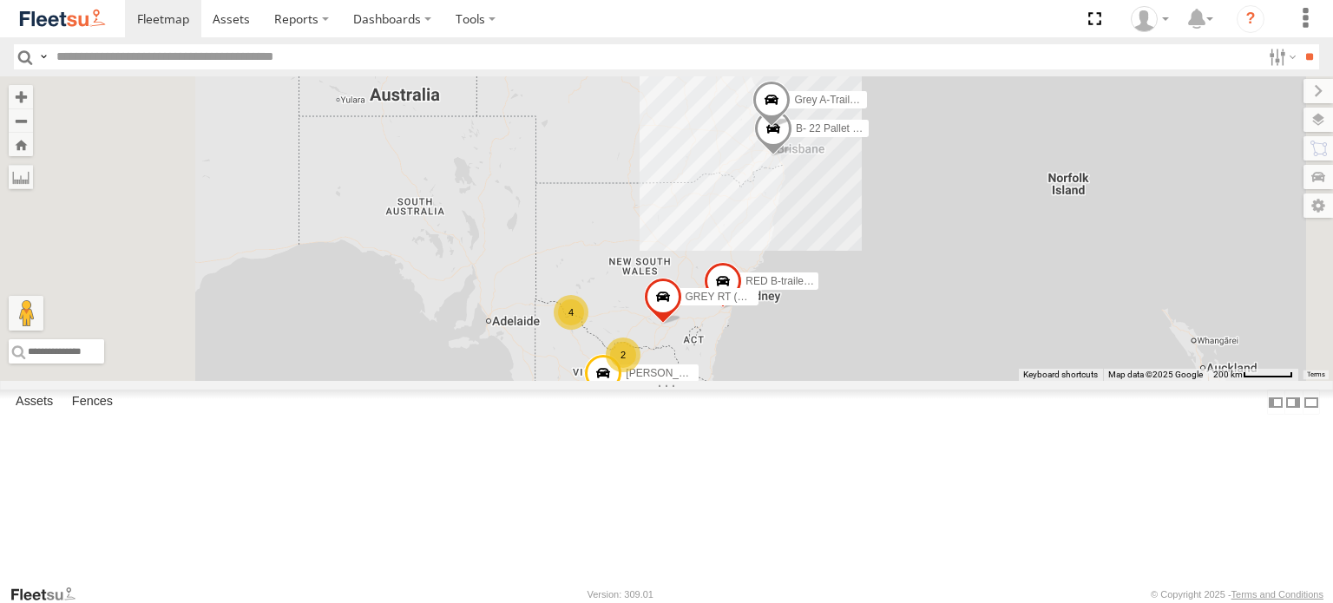
click at [0, 0] on div "WHITE RT DOLLY" at bounding box center [0, 0] width 0 height 0
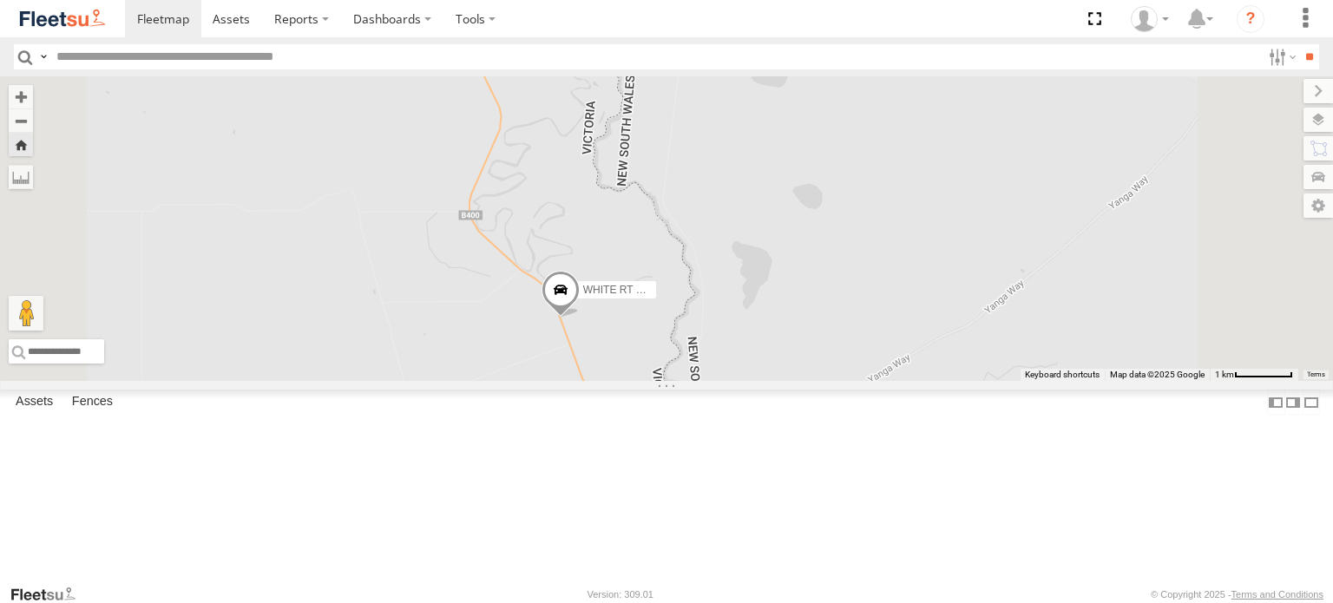
click at [0, 0] on div "RED TRI Dolly" at bounding box center [0, 0] width 0 height 0
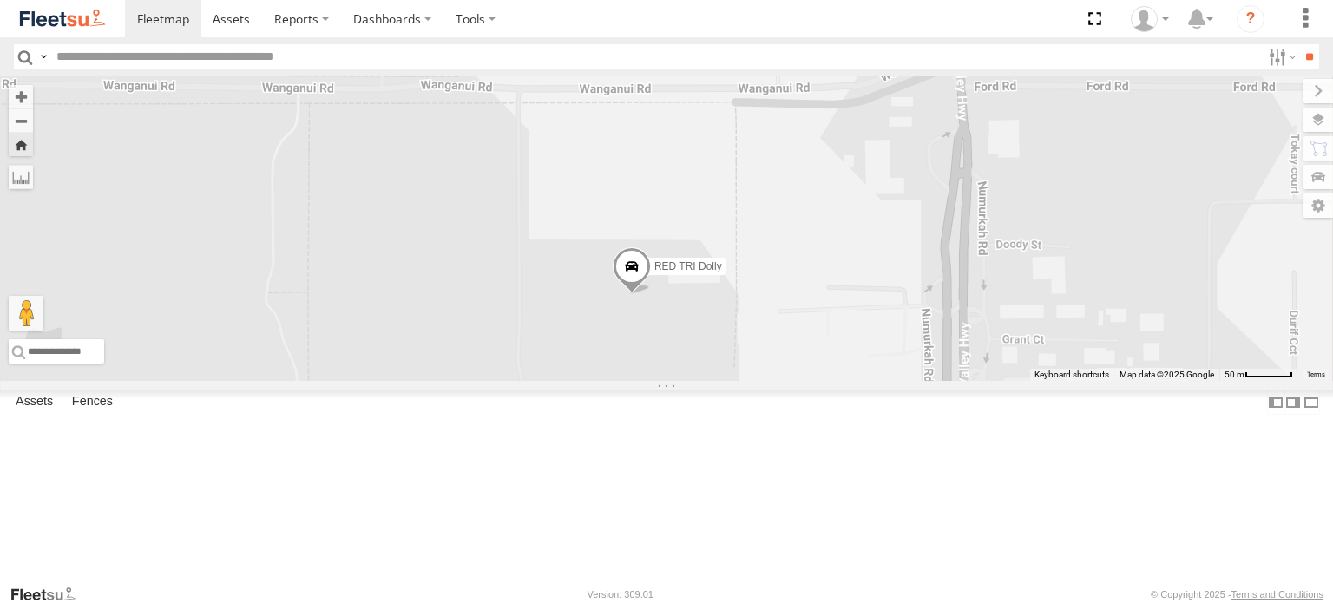
click at [722, 272] on span "RED TRI Dolly" at bounding box center [688, 266] width 68 height 12
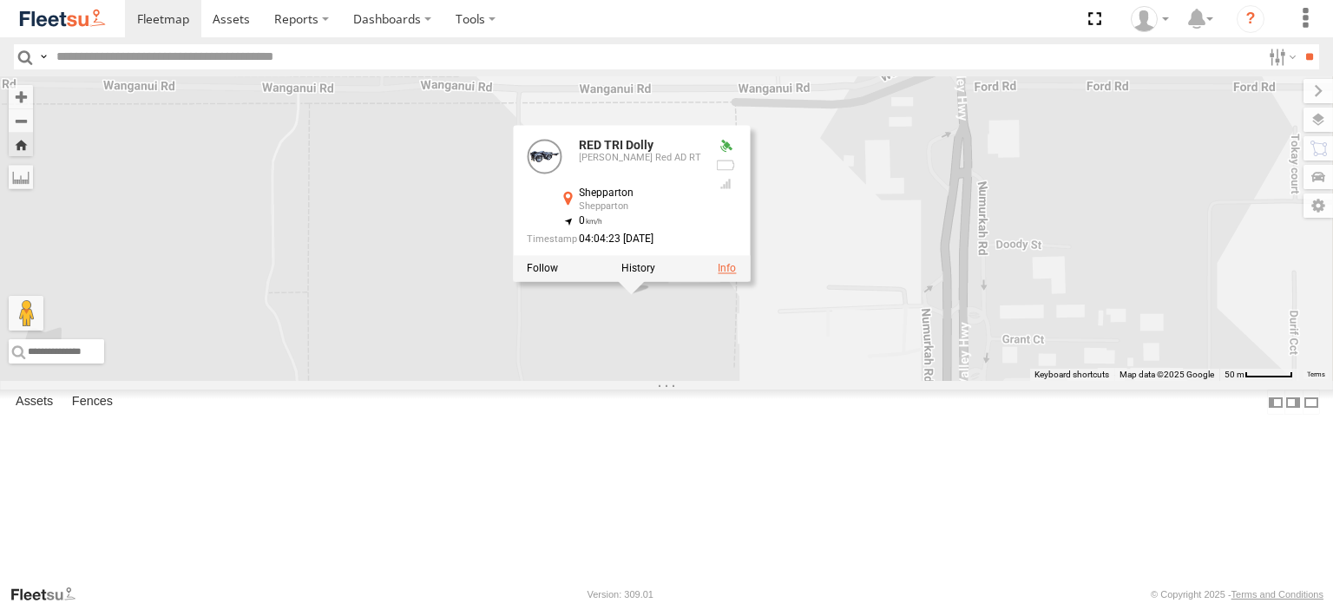
click at [736, 274] on link at bounding box center [727, 268] width 18 height 12
